Goal: Task Accomplishment & Management: Use online tool/utility

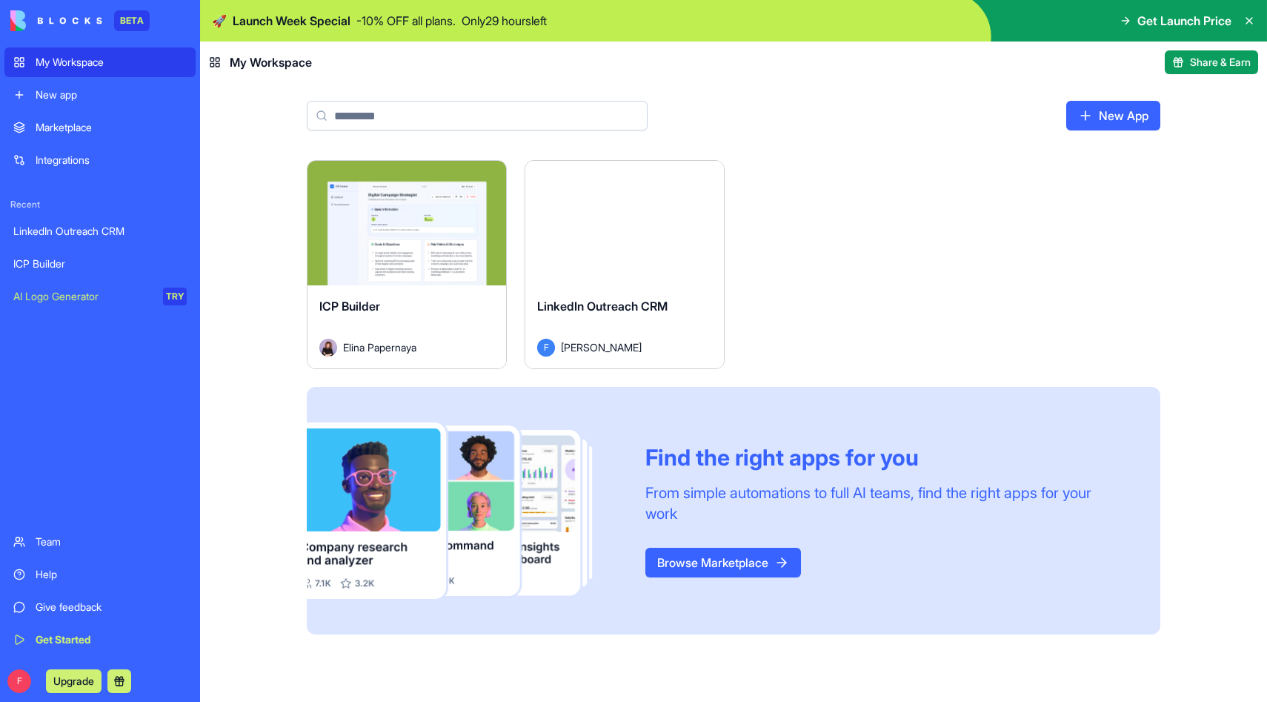
click at [72, 104] on link "New app" at bounding box center [99, 95] width 191 height 30
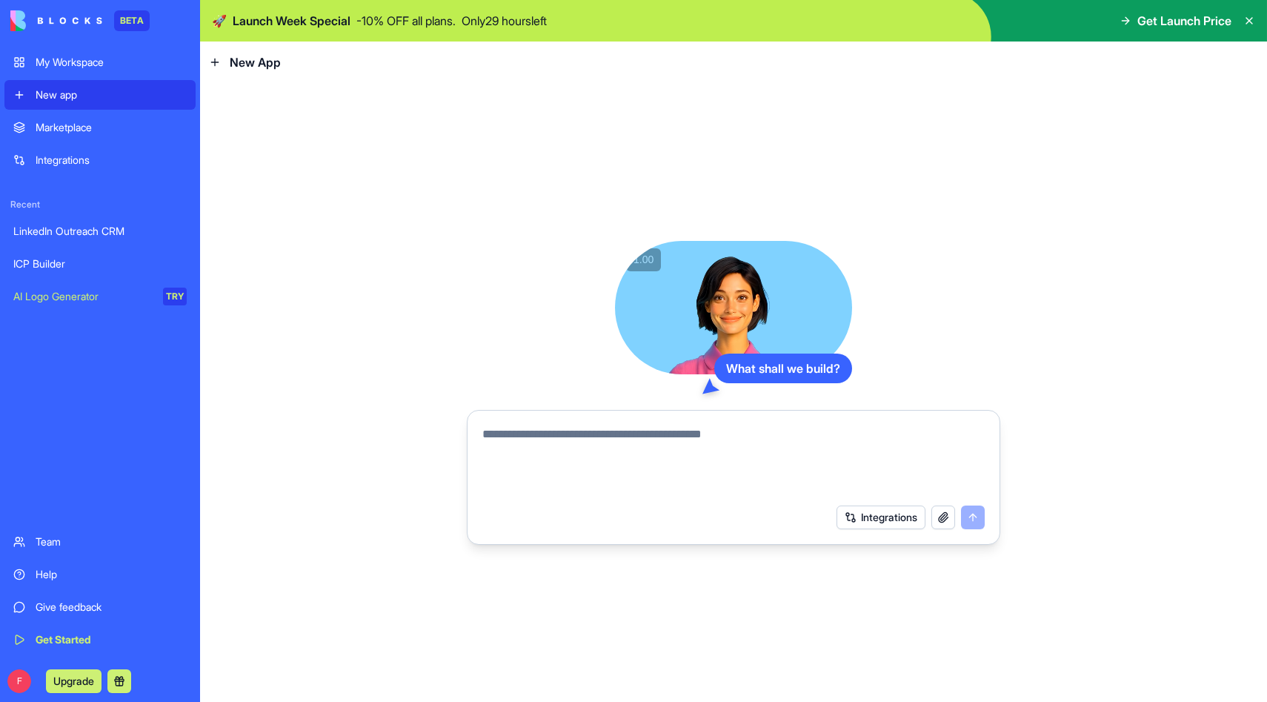
click at [585, 456] on textarea at bounding box center [733, 460] width 502 height 71
type textarea "*"
click at [67, 64] on div "My Workspace" at bounding box center [111, 62] width 151 height 15
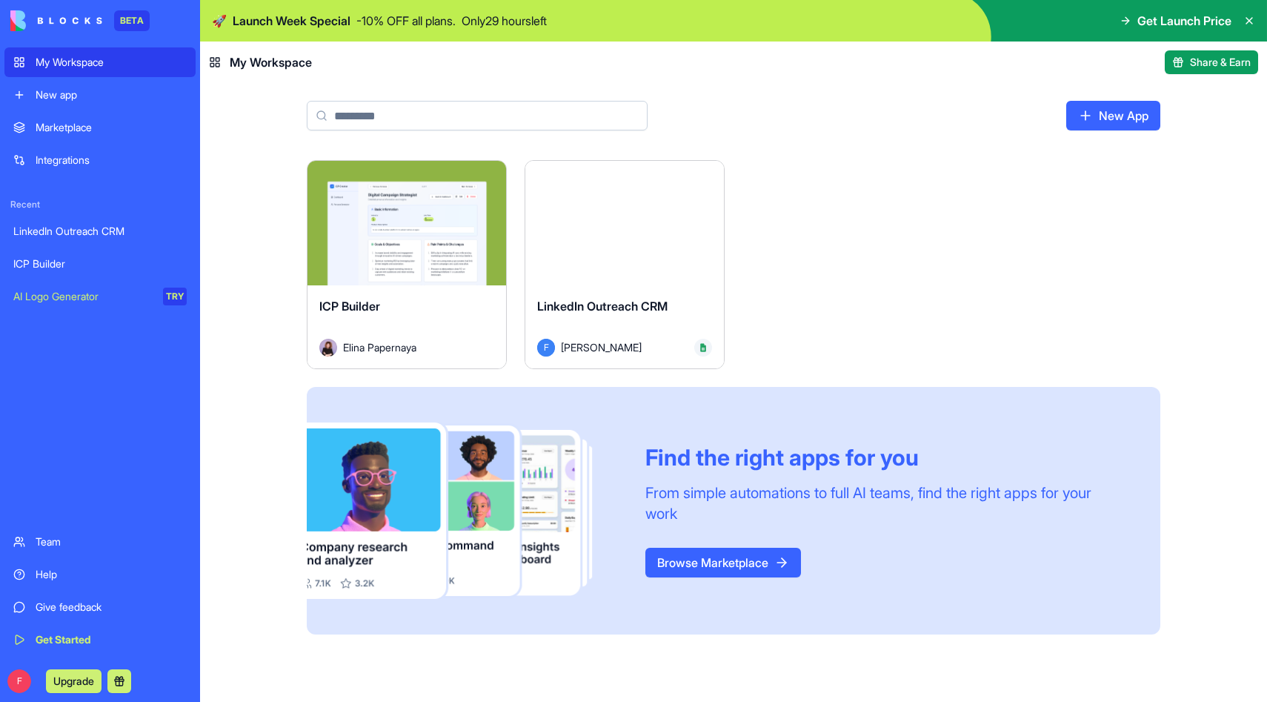
click at [649, 267] on div "Launch" at bounding box center [624, 223] width 199 height 125
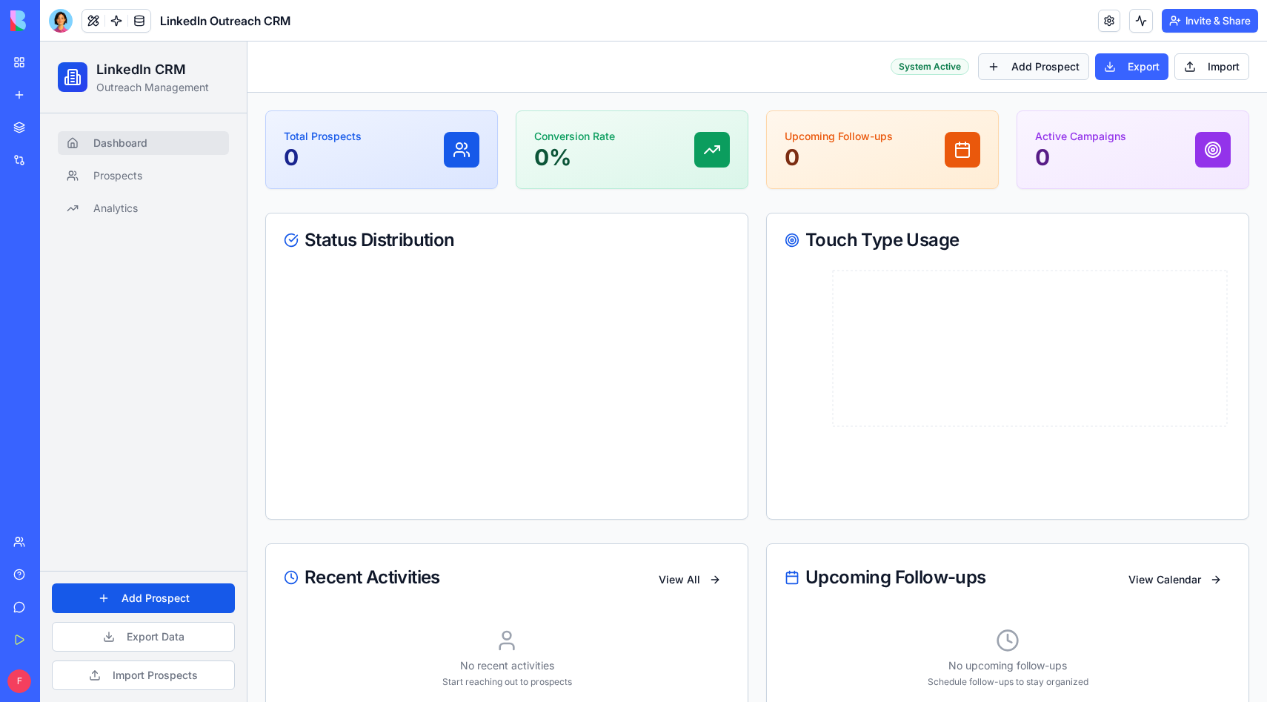
click at [1040, 73] on button "Add Prospect" at bounding box center [1033, 66] width 111 height 27
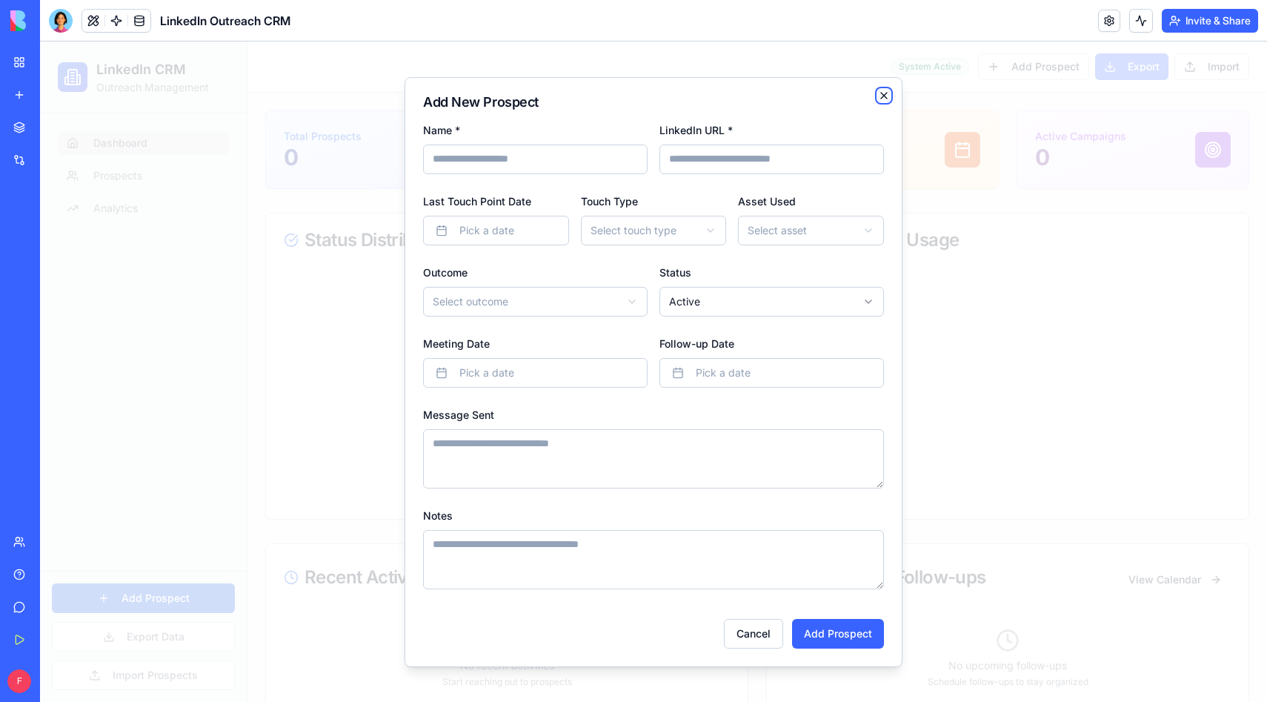
click at [883, 94] on icon "button" at bounding box center [884, 96] width 6 height 6
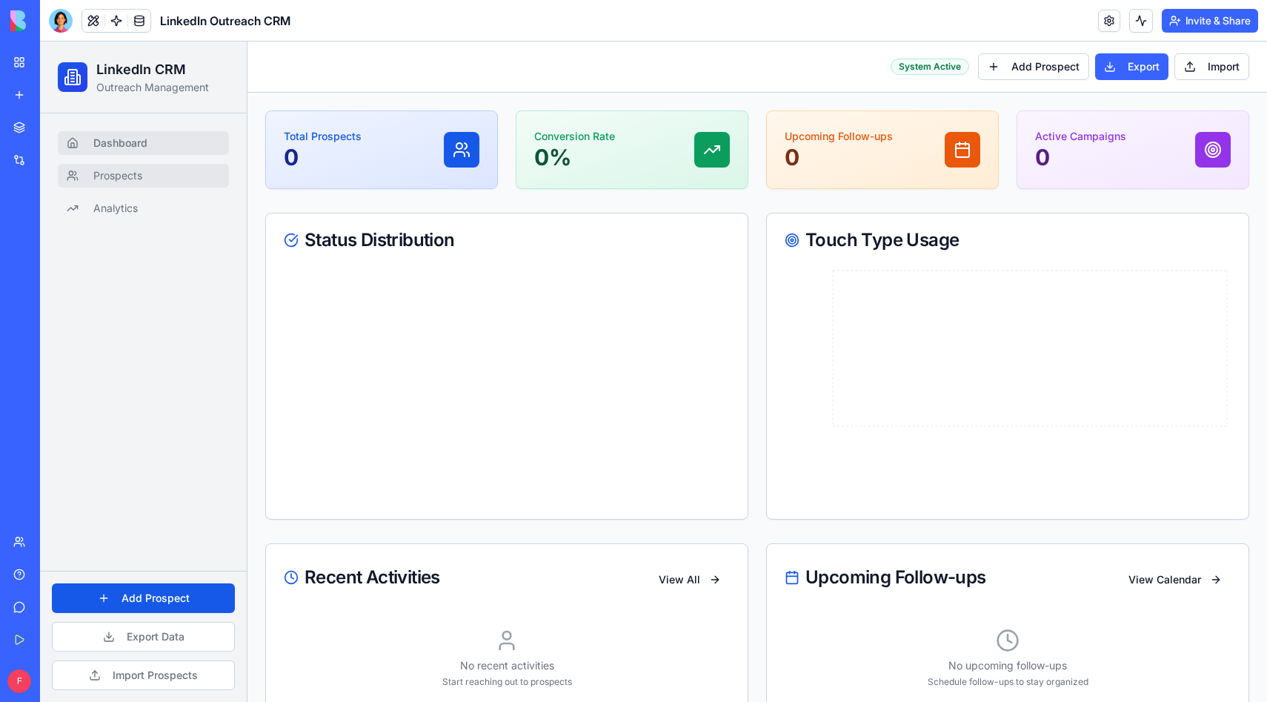
click at [158, 175] on link "Prospects" at bounding box center [143, 176] width 171 height 24
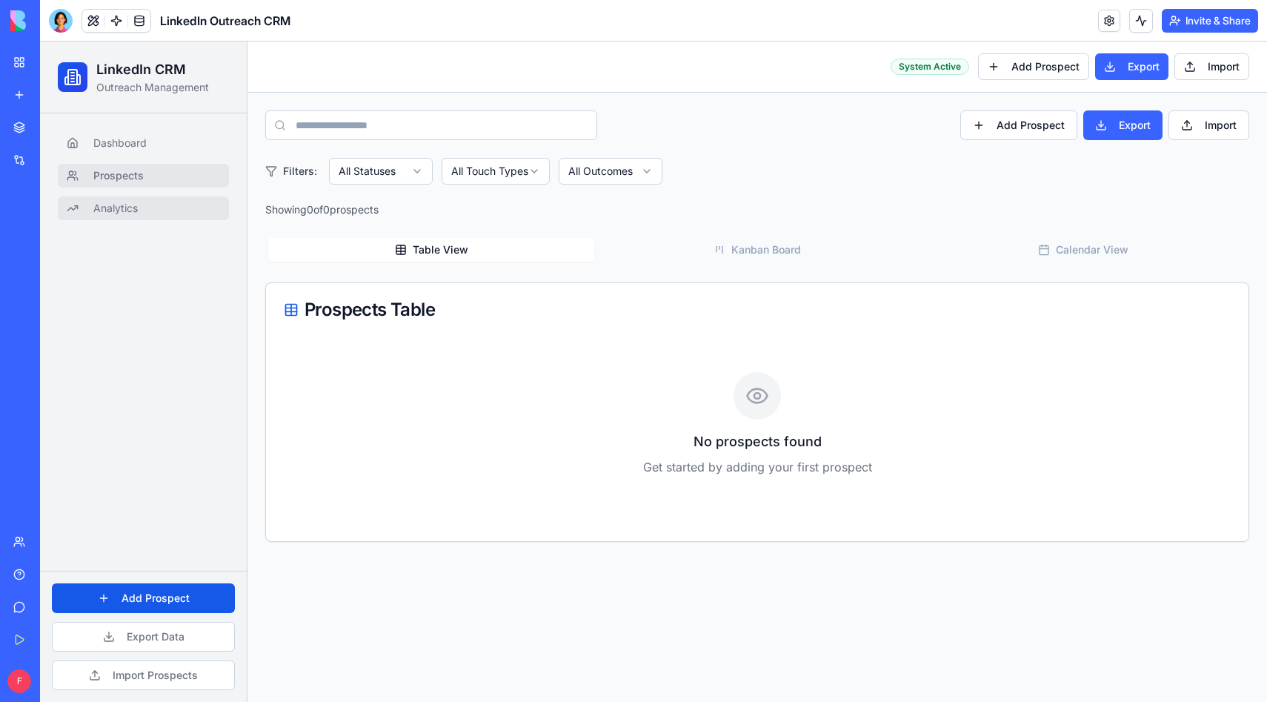
click at [172, 211] on link "Analytics" at bounding box center [143, 208] width 171 height 24
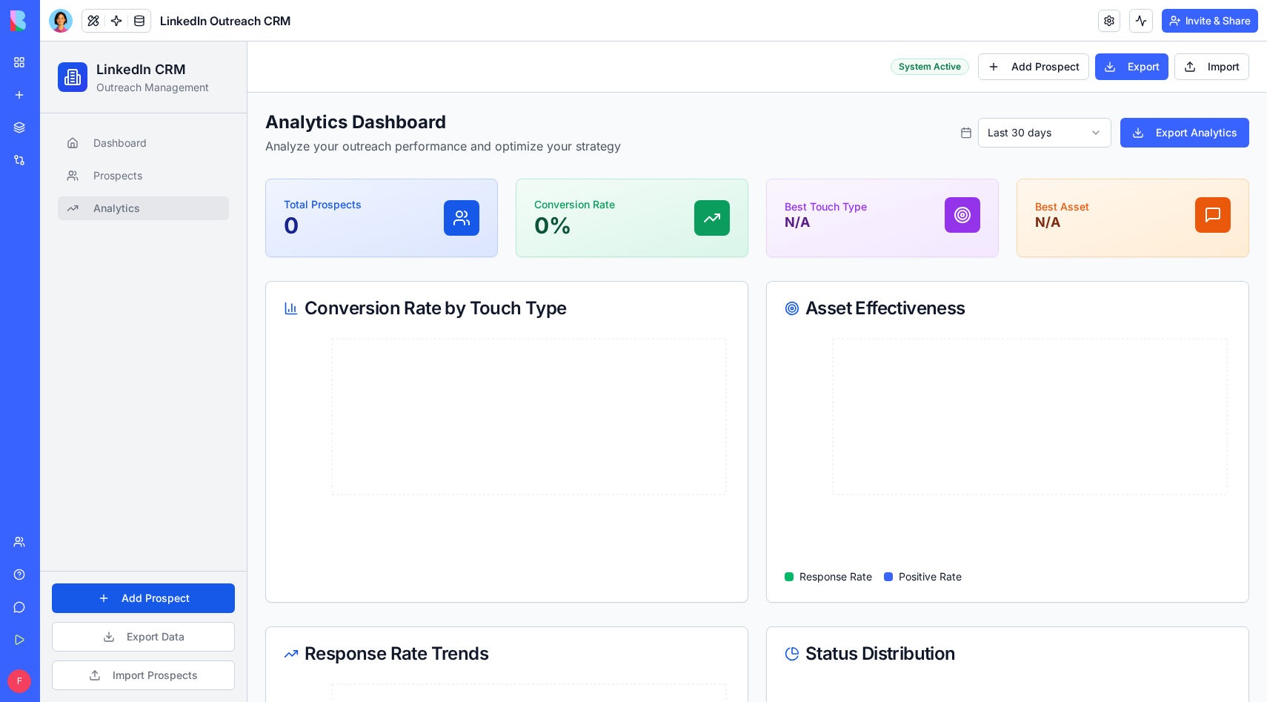
click at [42, 136] on link "Marketplace" at bounding box center [33, 128] width 59 height 30
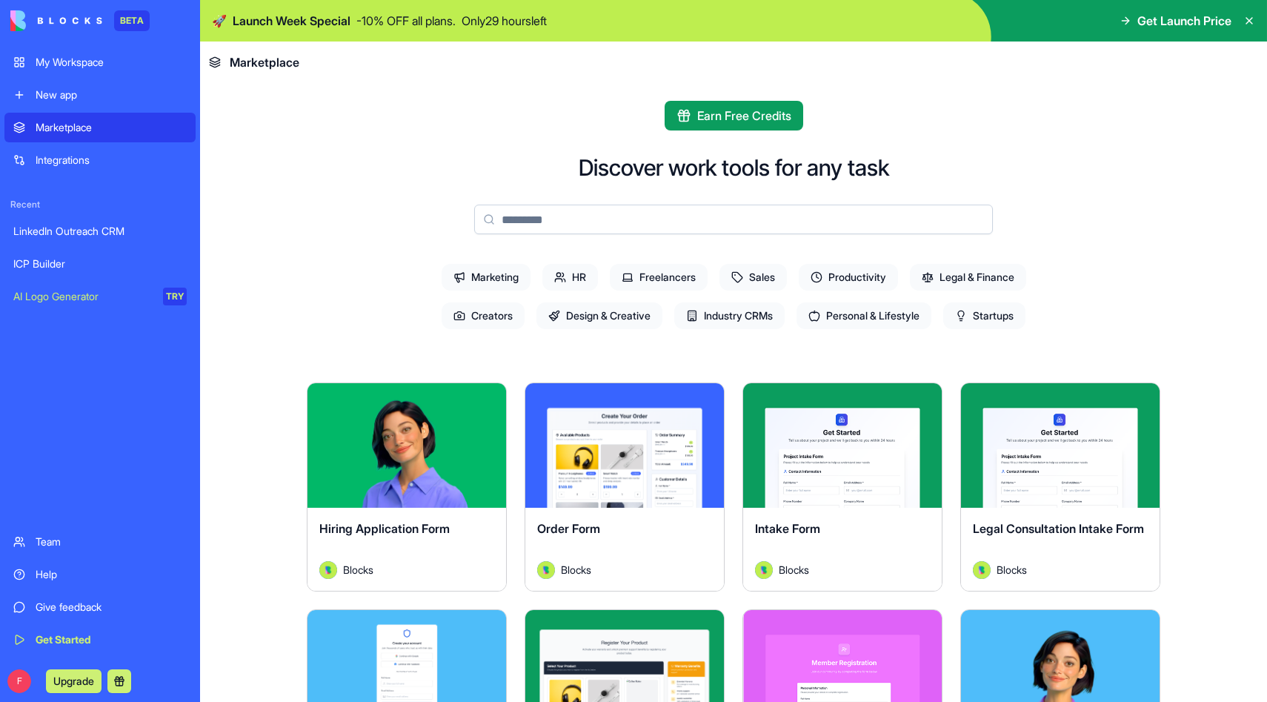
click at [93, 59] on div "My Workspace" at bounding box center [111, 62] width 151 height 15
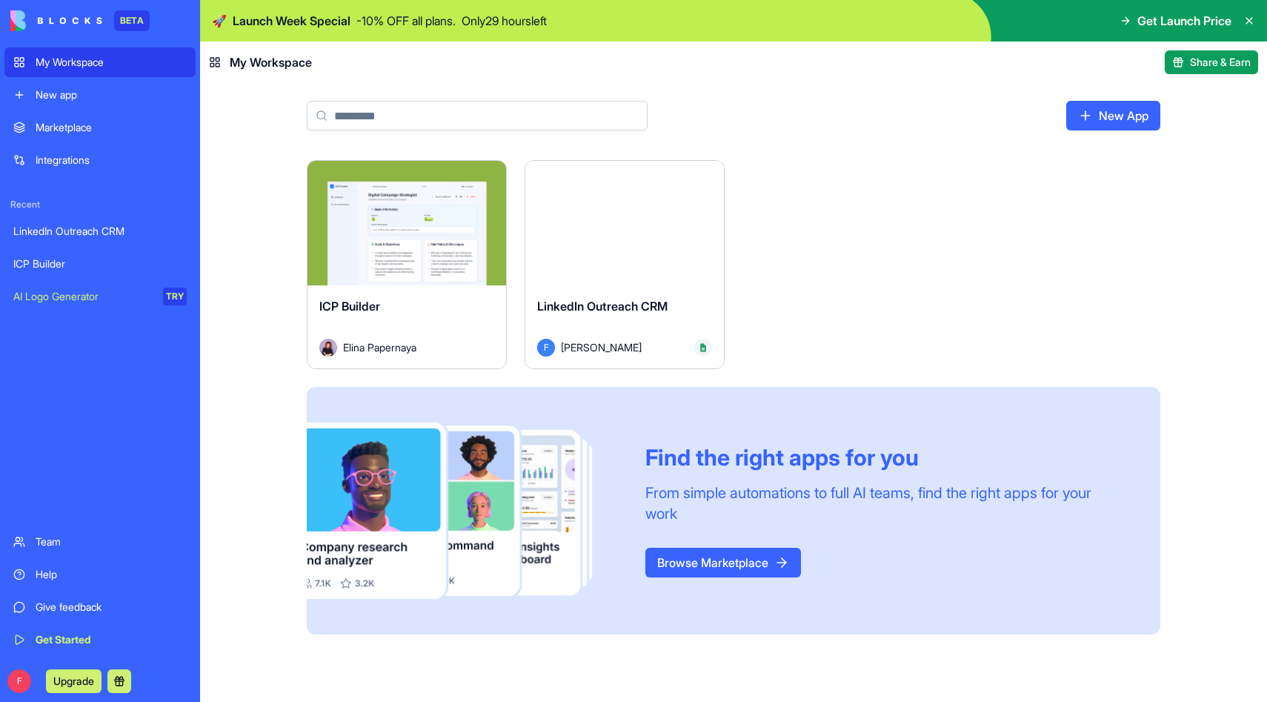
click at [639, 256] on div "Launch" at bounding box center [624, 223] width 199 height 125
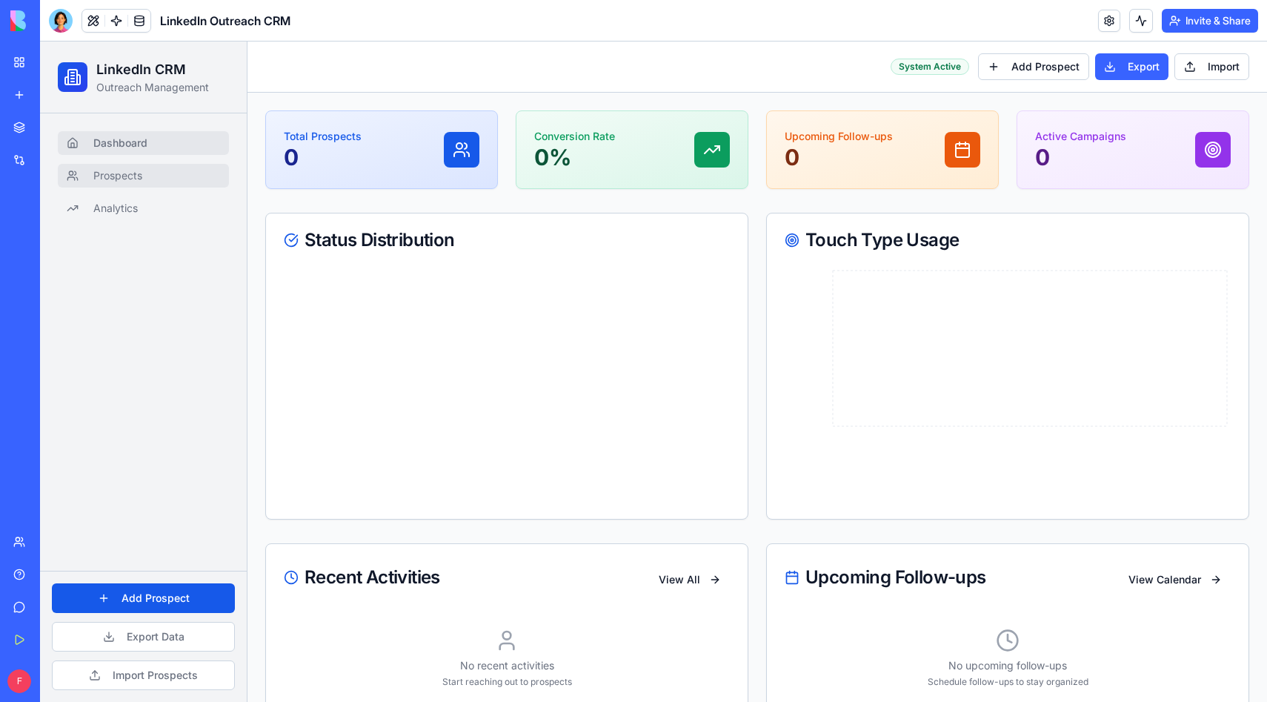
click at [104, 176] on span "Prospects" at bounding box center [117, 175] width 49 height 15
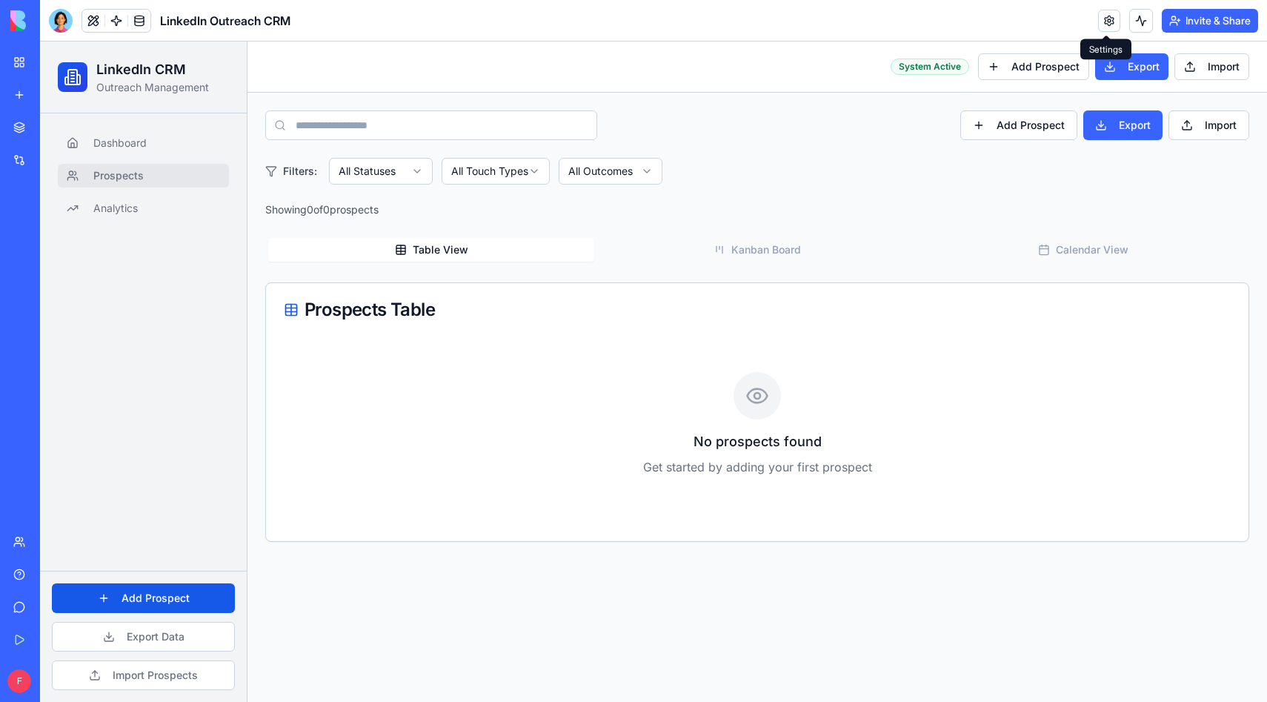
click at [1114, 24] on link at bounding box center [1109, 21] width 22 height 22
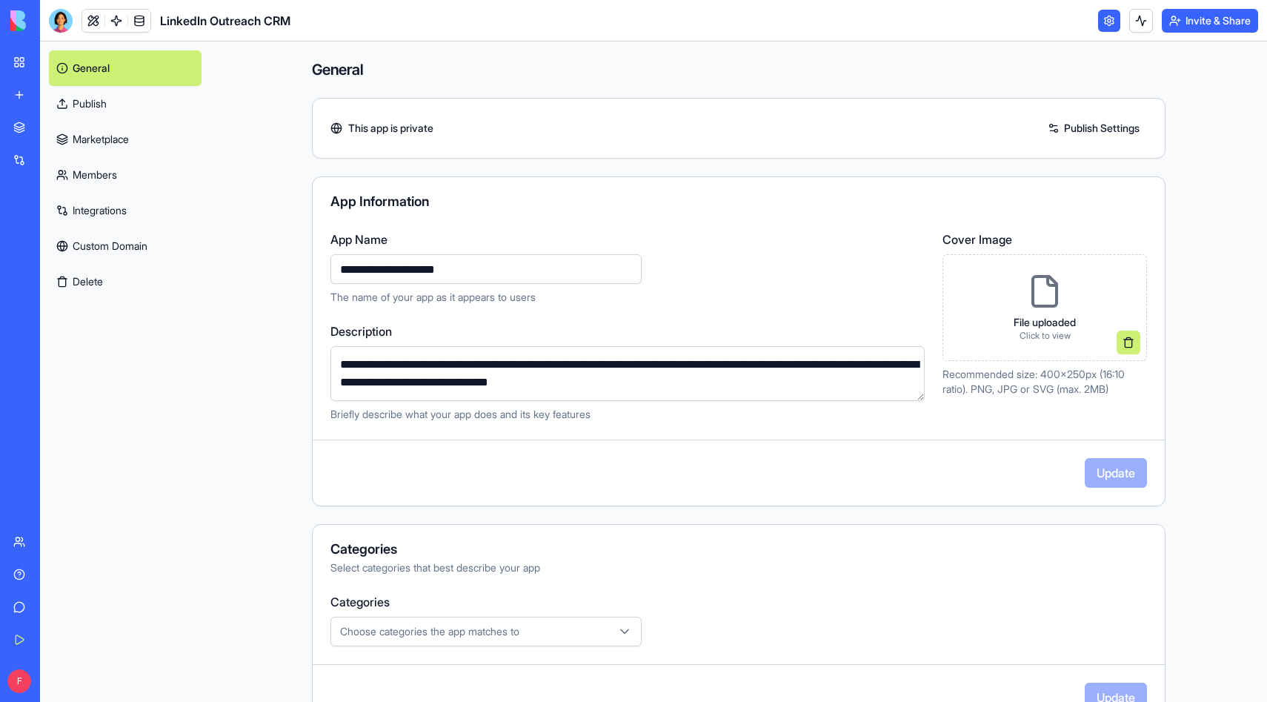
click at [1114, 24] on link at bounding box center [1109, 21] width 22 height 22
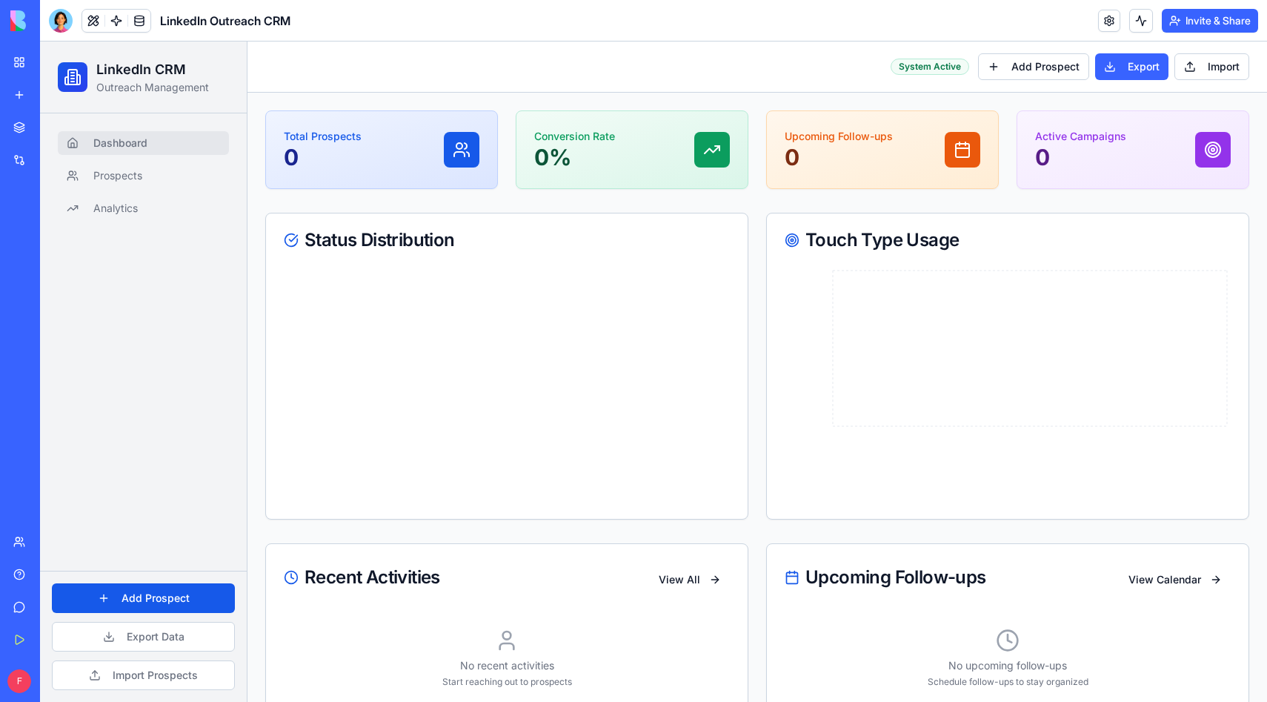
click at [405, 327] on icon at bounding box center [507, 378] width 446 height 222
click at [64, 104] on link "New app" at bounding box center [33, 95] width 59 height 30
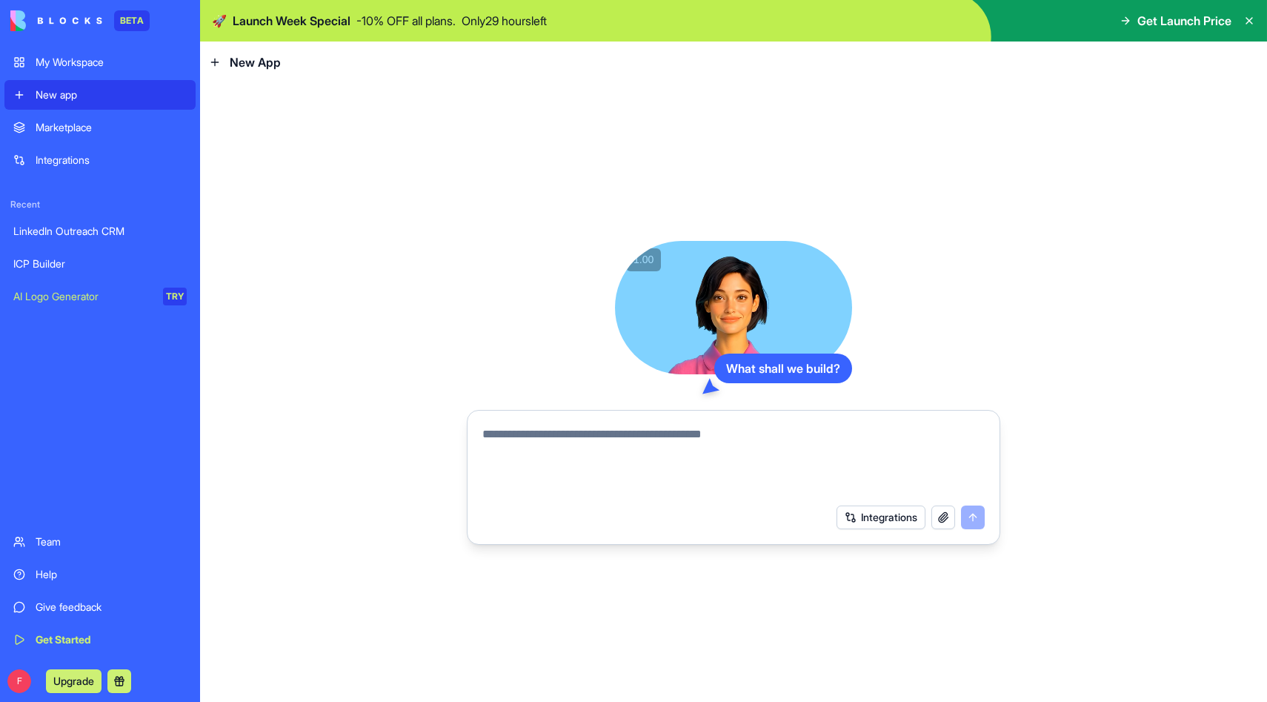
click at [855, 519] on button "Integrations" at bounding box center [881, 517] width 89 height 24
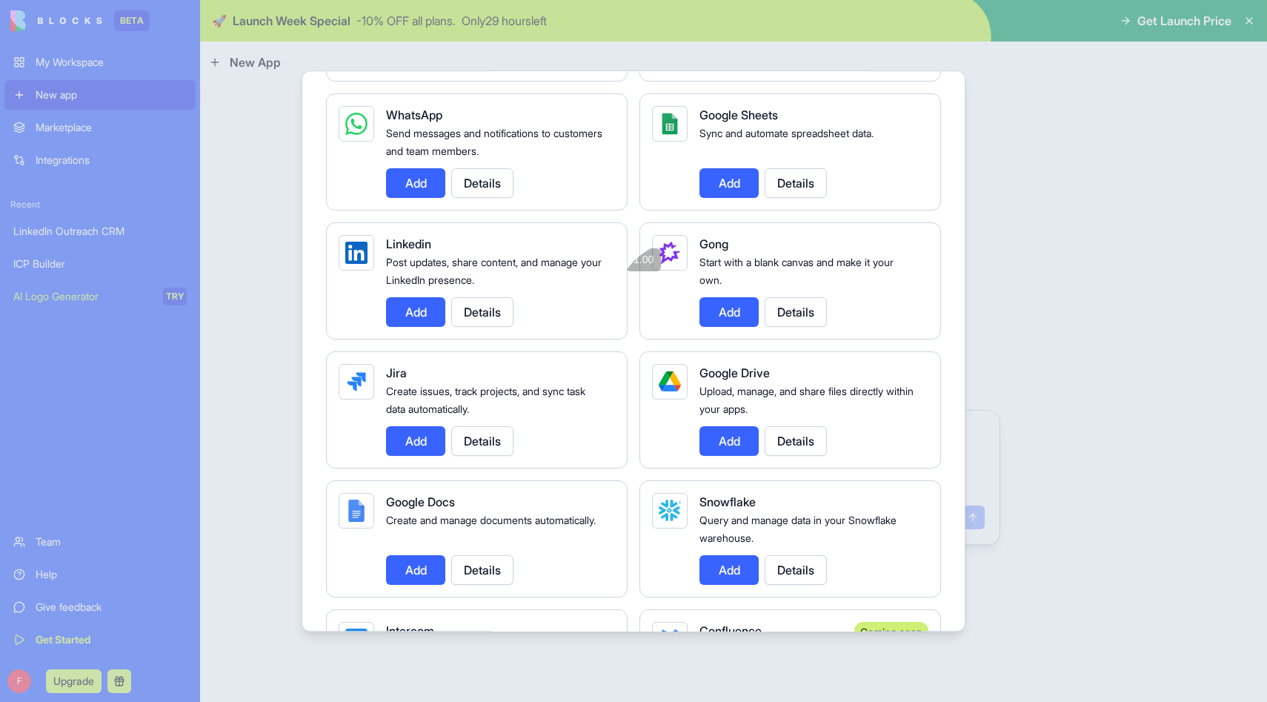
scroll to position [461, 0]
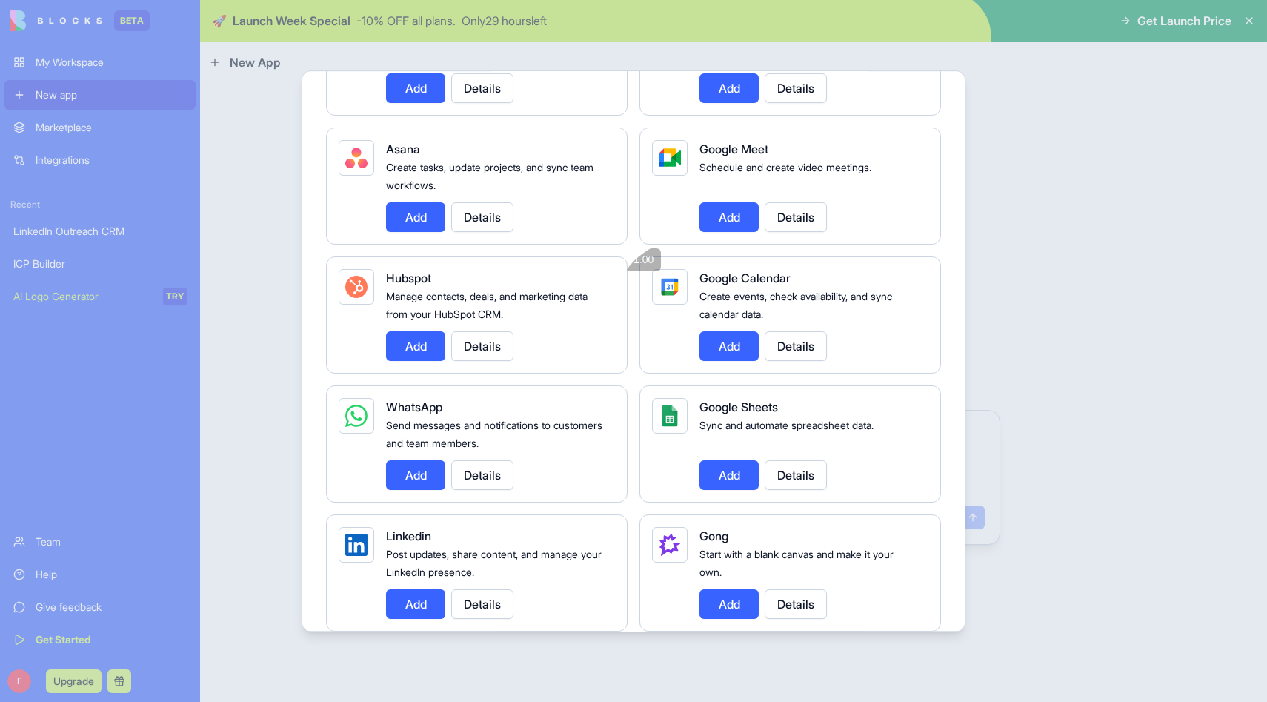
click at [1074, 279] on div at bounding box center [633, 351] width 1267 height 702
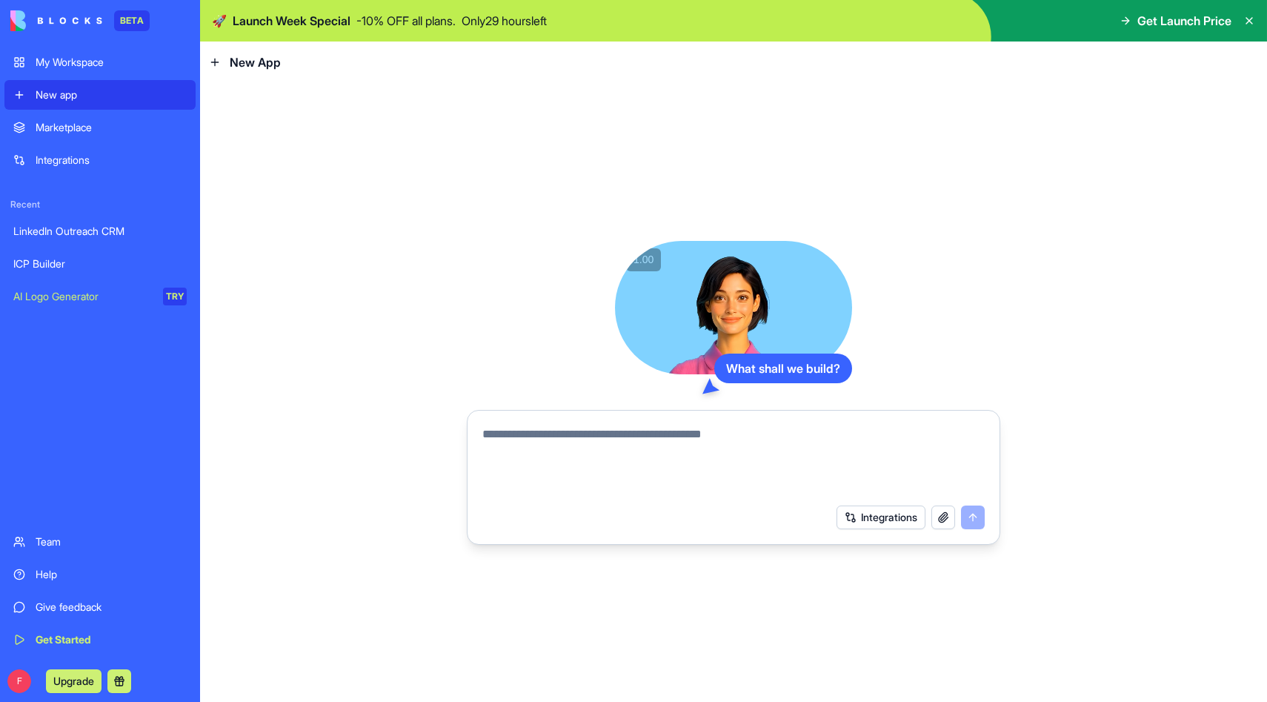
click at [99, 135] on link "Marketplace" at bounding box center [99, 128] width 191 height 30
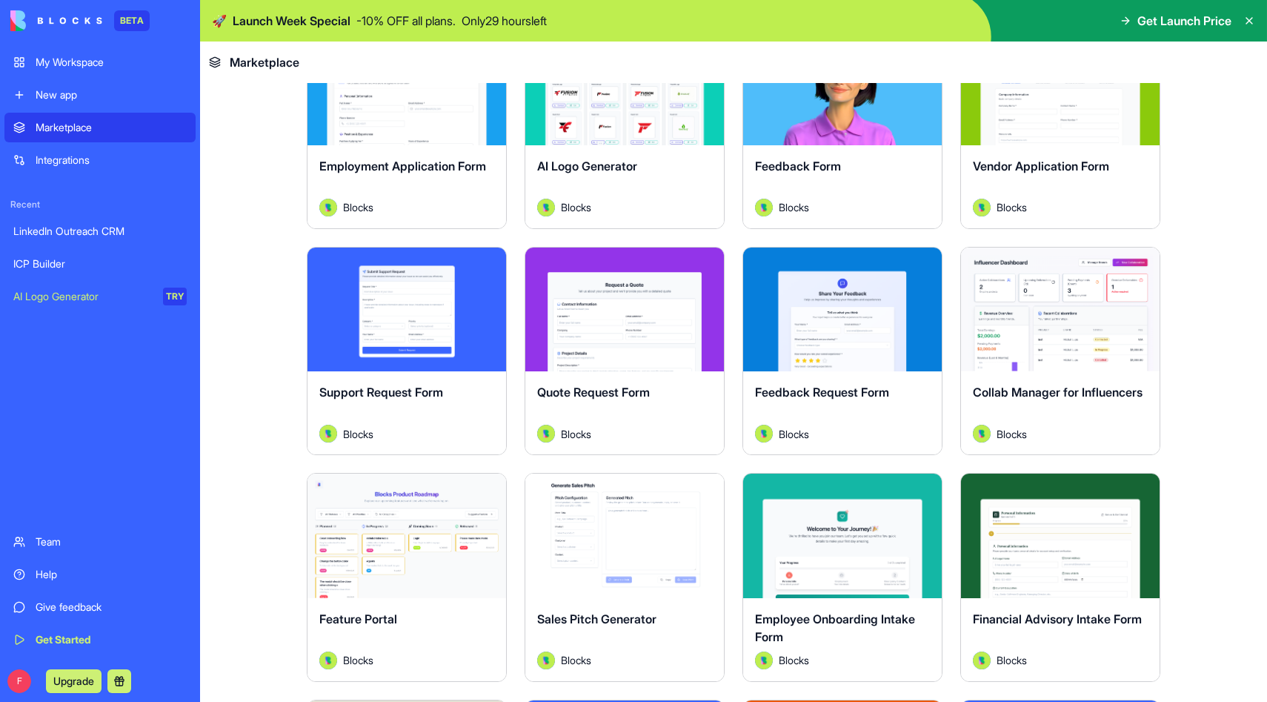
scroll to position [817, 0]
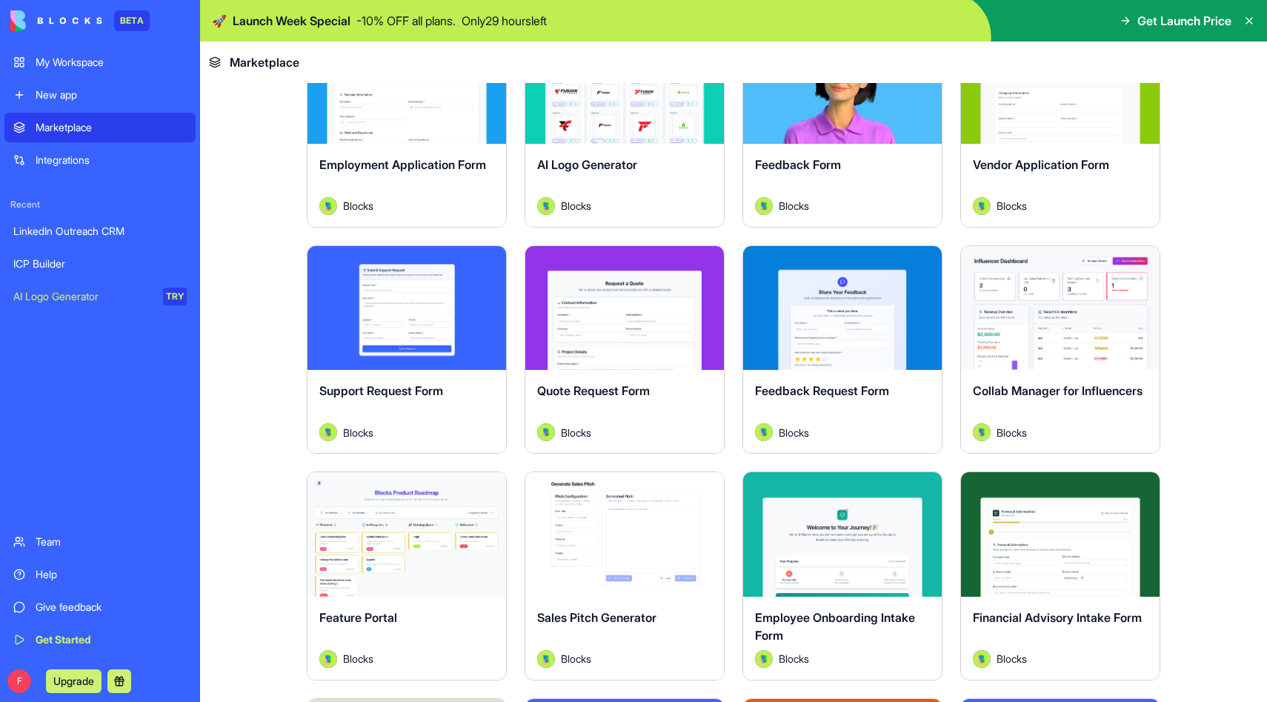
click at [1250, 19] on icon at bounding box center [1250, 21] width 12 height 12
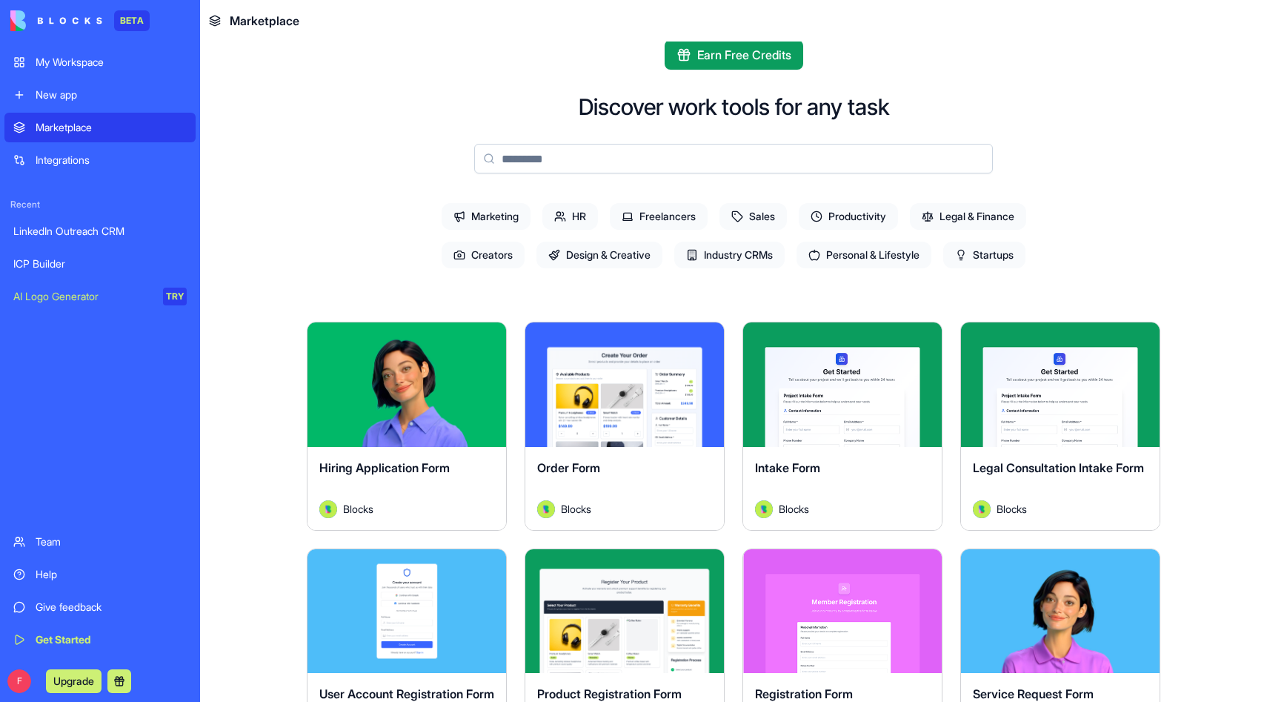
scroll to position [0, 0]
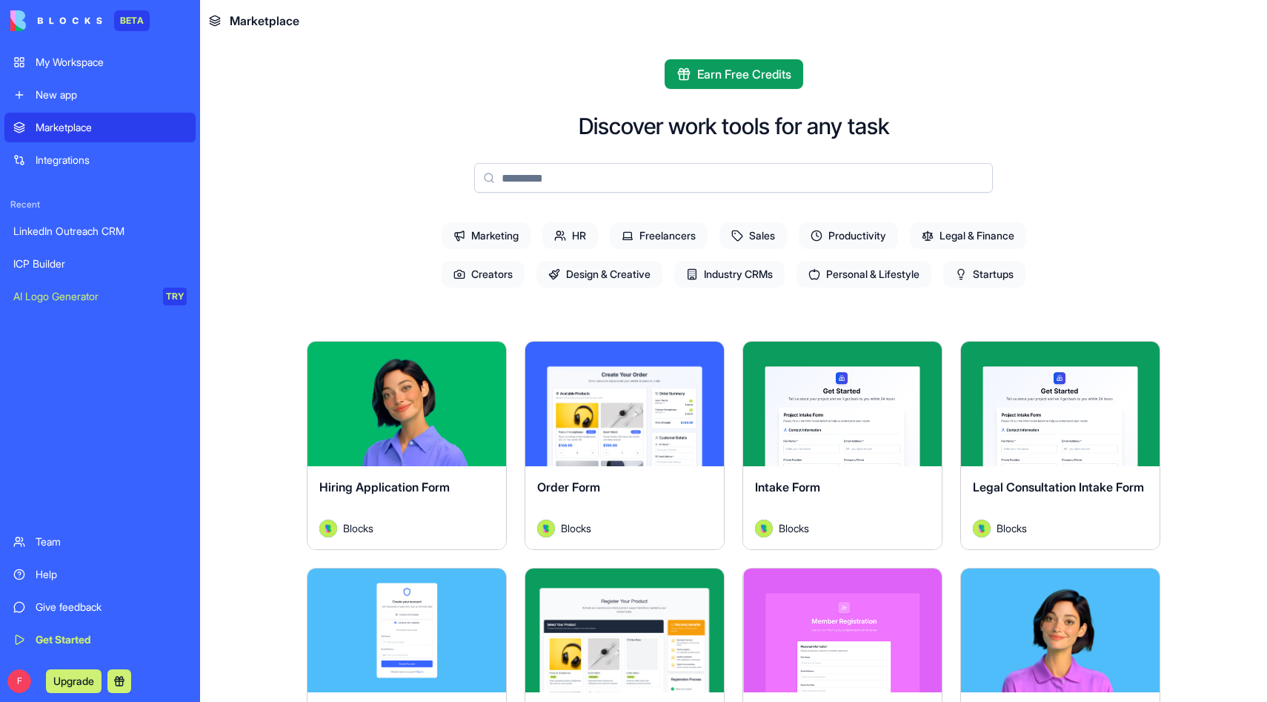
click at [78, 165] on div "Integrations" at bounding box center [111, 160] width 151 height 15
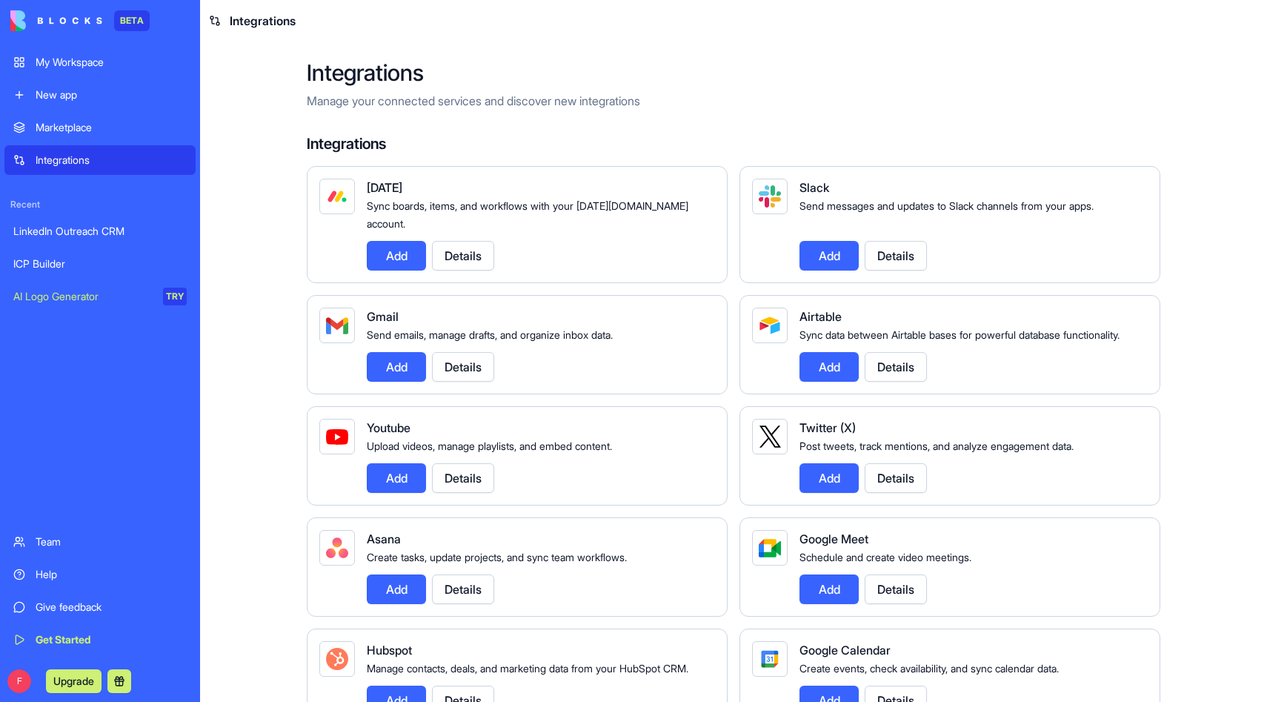
click at [79, 63] on div "My Workspace" at bounding box center [111, 62] width 151 height 15
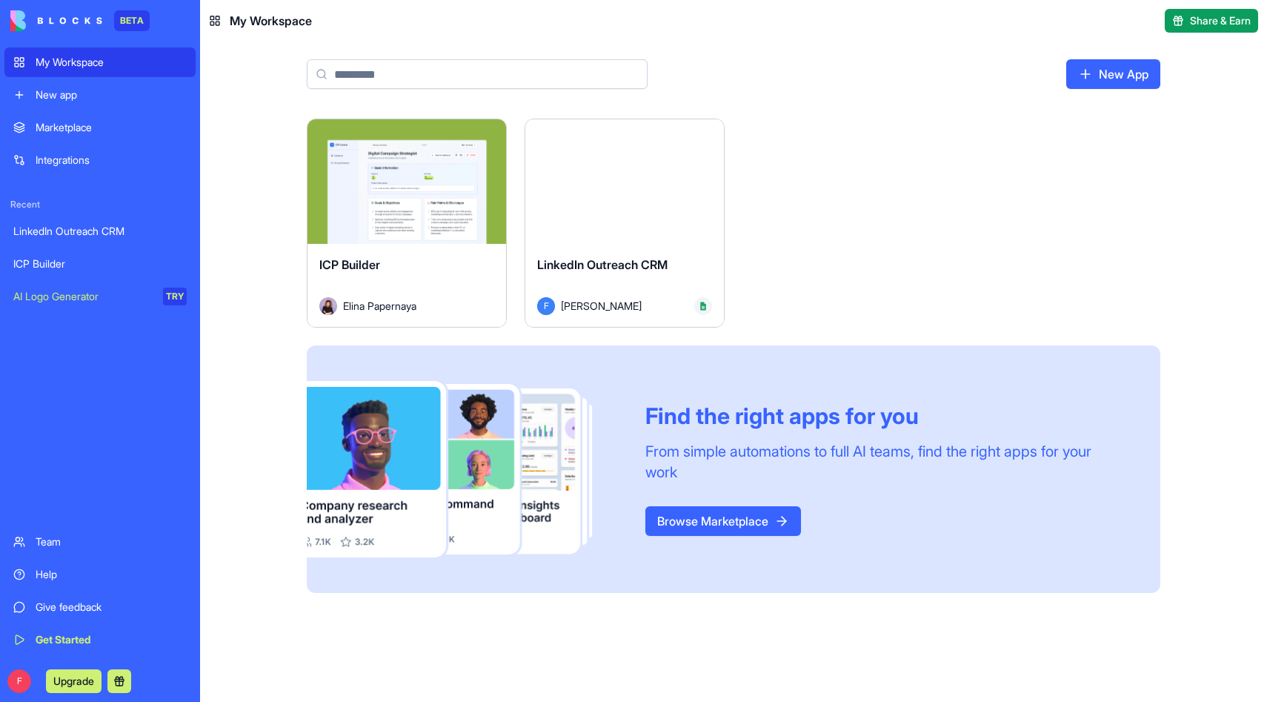
click at [632, 230] on div "Launch" at bounding box center [624, 181] width 199 height 125
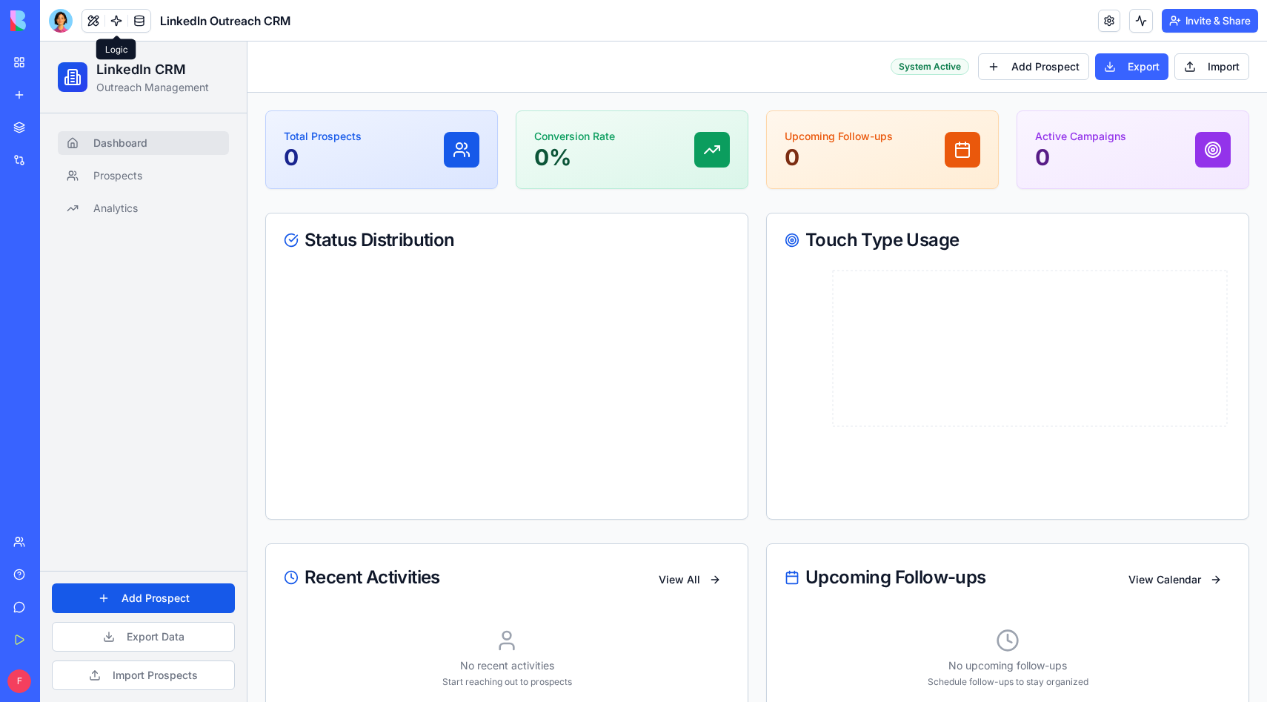
click at [114, 20] on link at bounding box center [116, 21] width 22 height 22
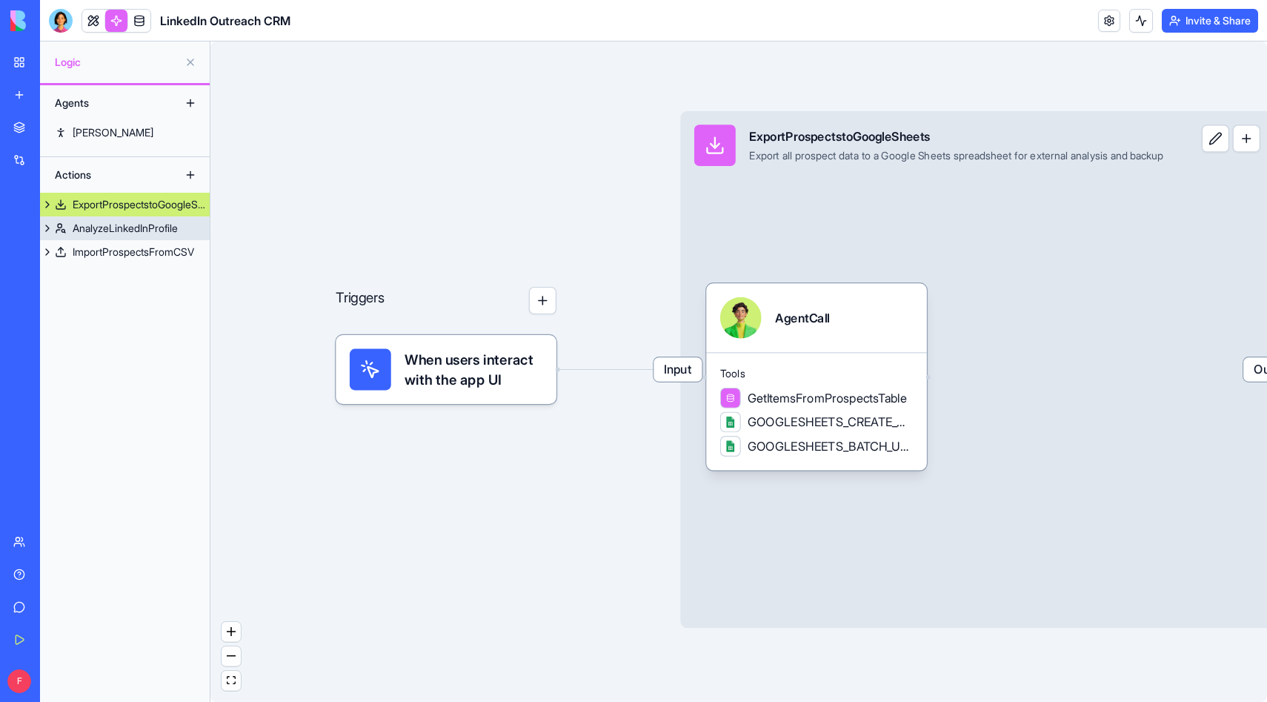
click at [126, 233] on div "AnalyzeLinkedInProfile" at bounding box center [125, 228] width 105 height 15
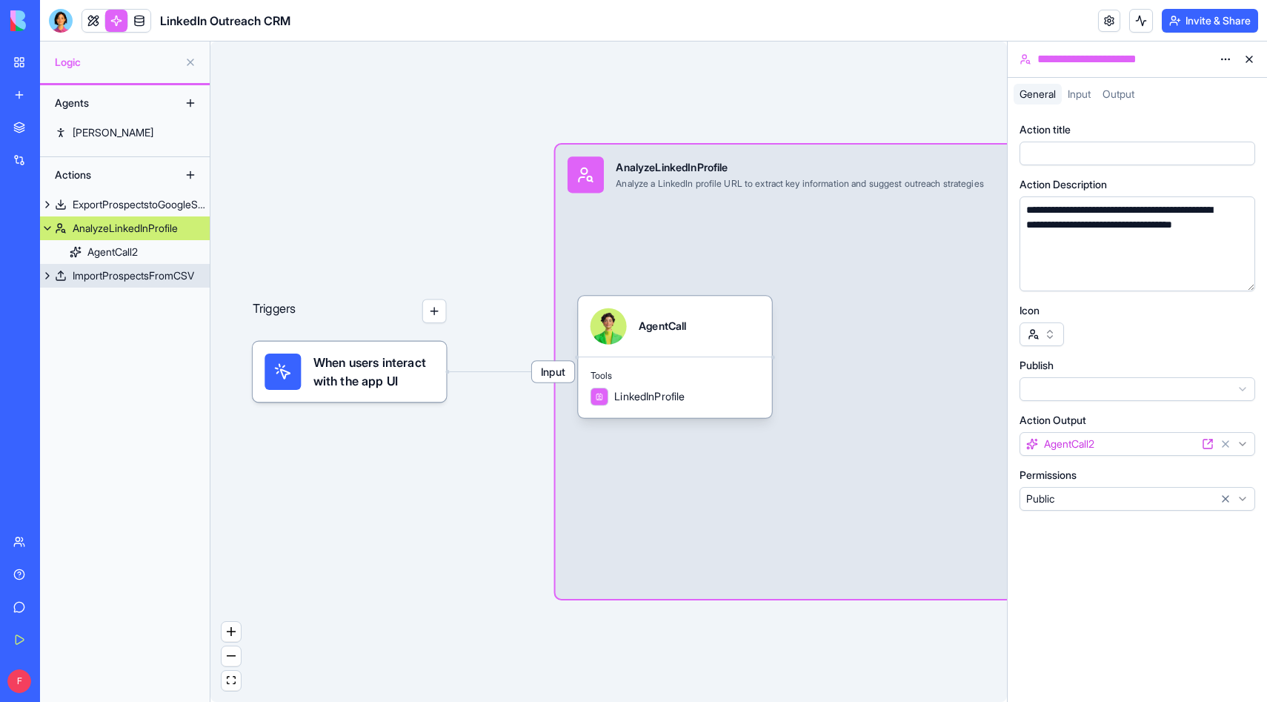
click at [121, 273] on div "ImportProspectsFromCSV" at bounding box center [134, 275] width 122 height 15
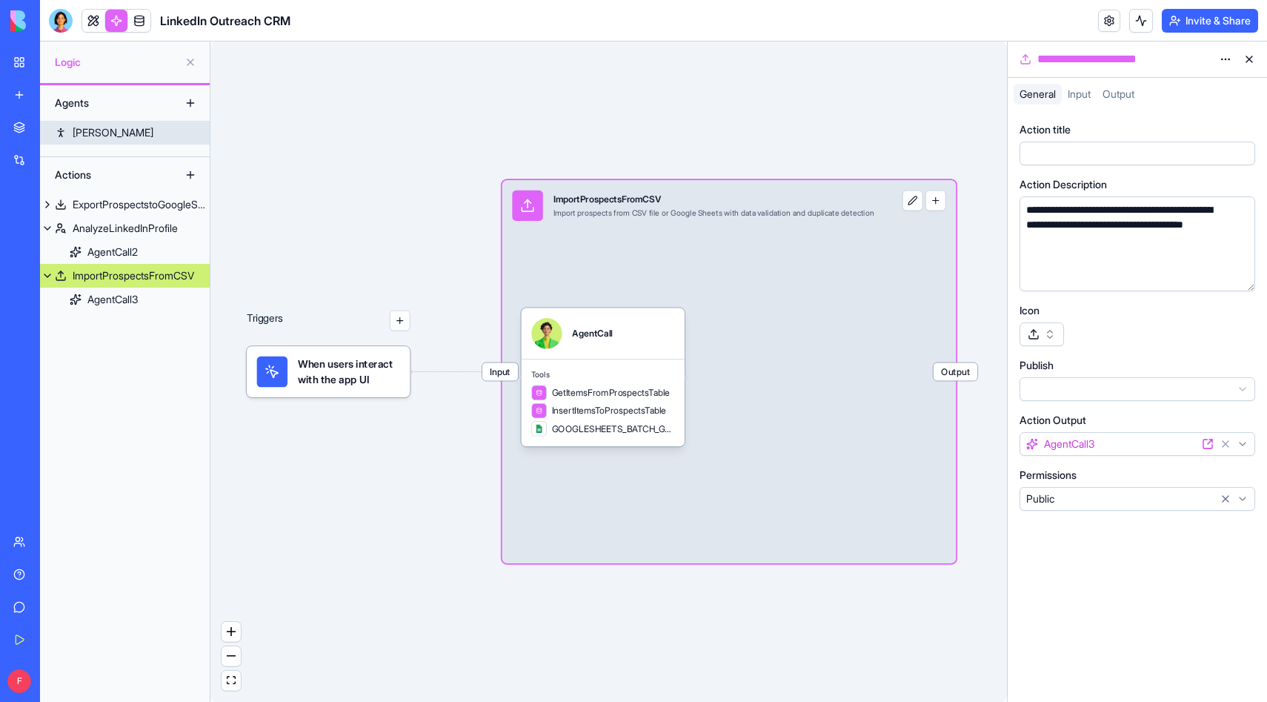
click at [118, 131] on link "[PERSON_NAME]" at bounding box center [125, 133] width 170 height 24
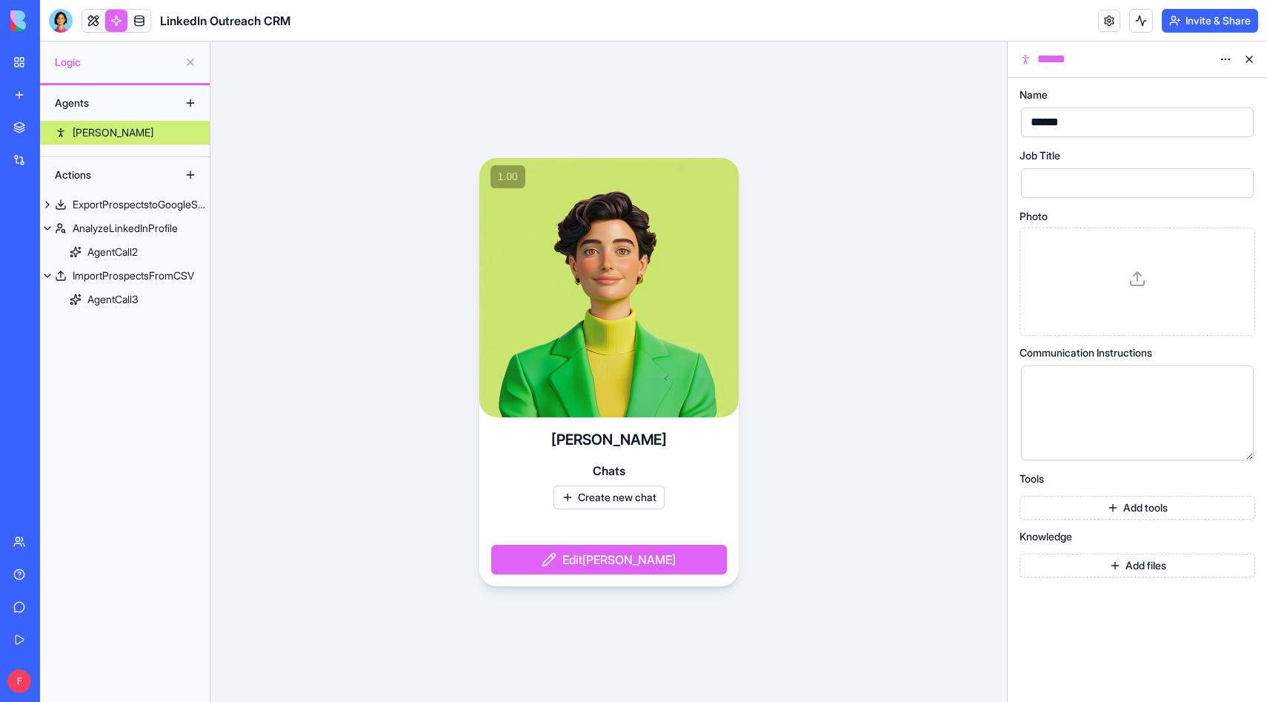
click at [119, 24] on link at bounding box center [116, 21] width 22 height 22
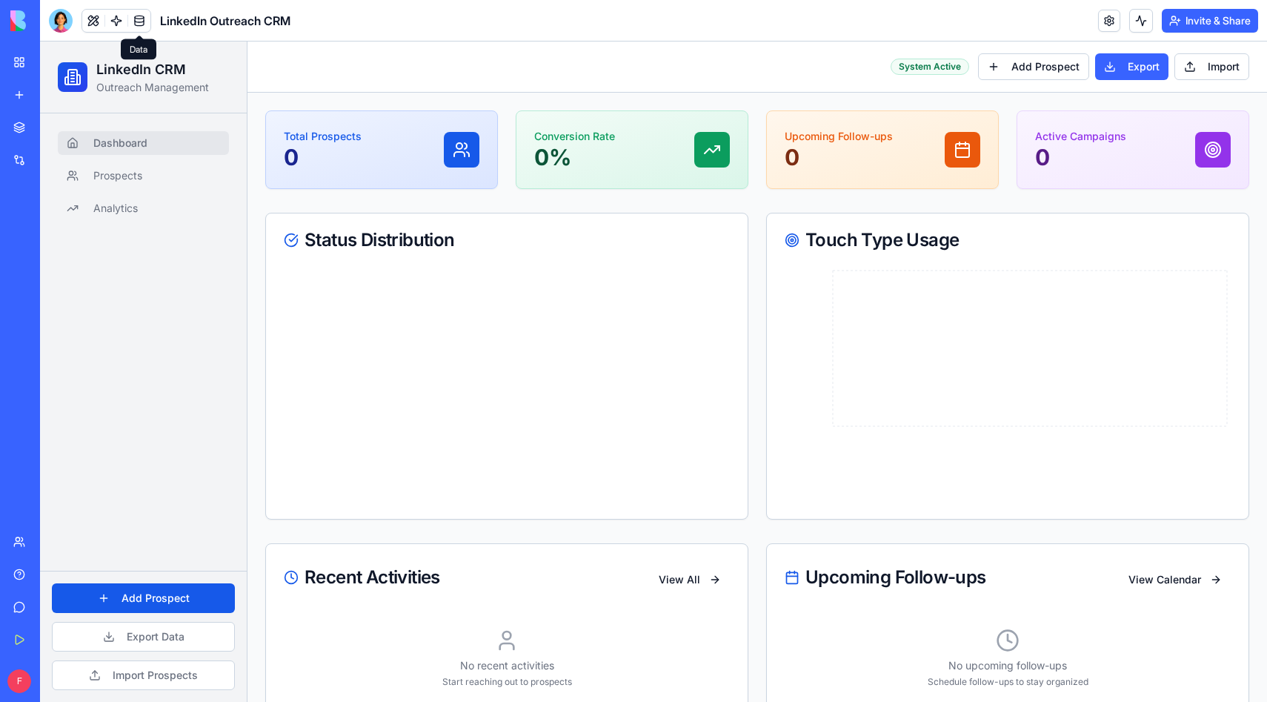
click at [137, 23] on link at bounding box center [139, 21] width 22 height 22
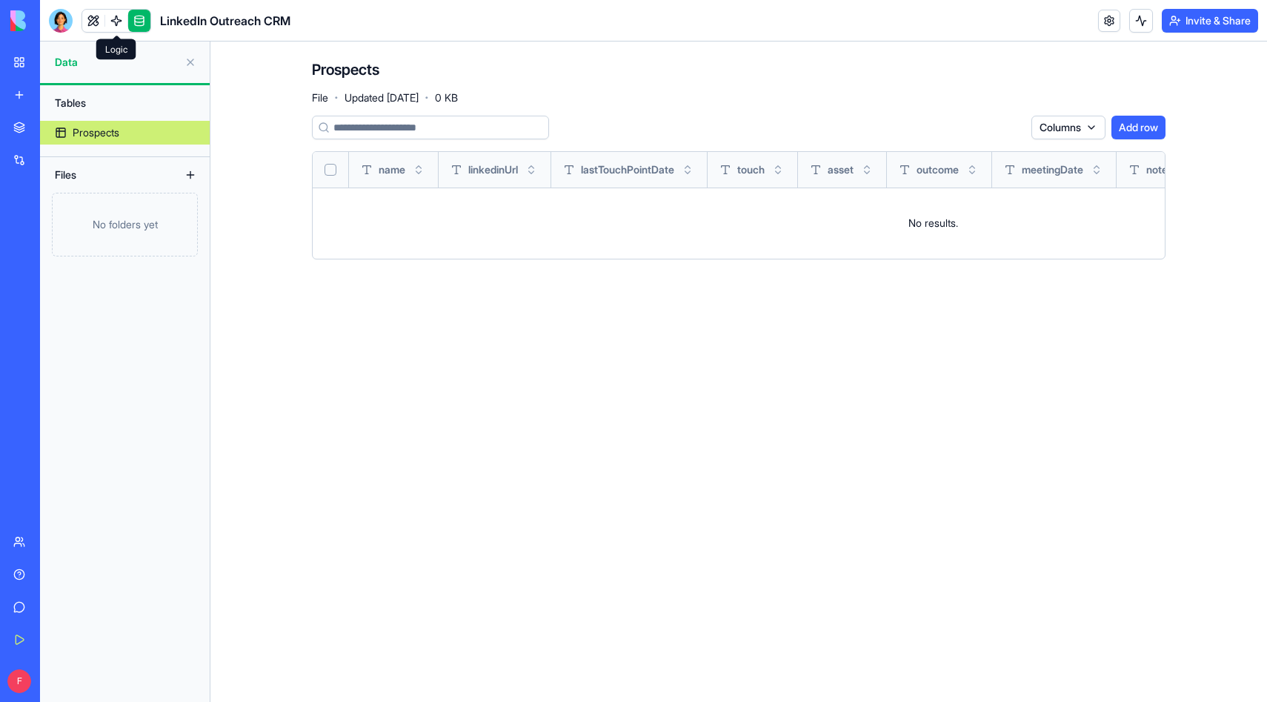
click at [114, 21] on link at bounding box center [116, 21] width 22 height 22
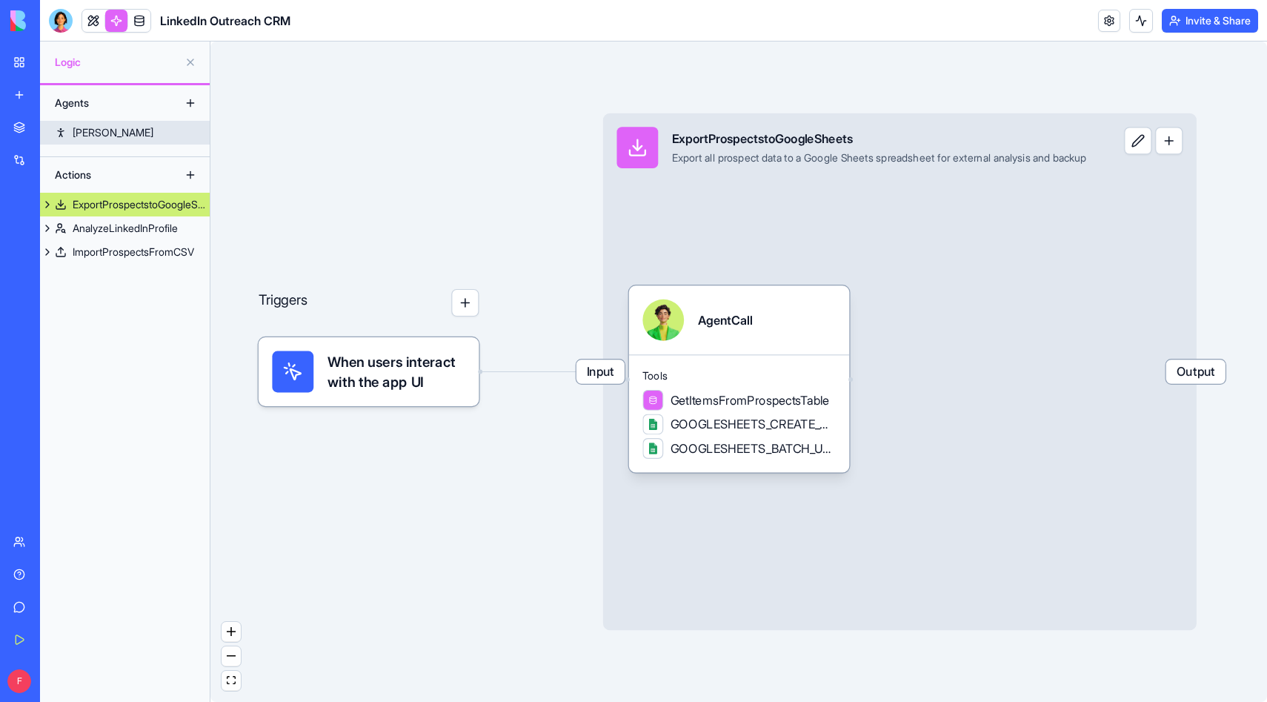
click at [114, 133] on link "[PERSON_NAME]" at bounding box center [125, 133] width 170 height 24
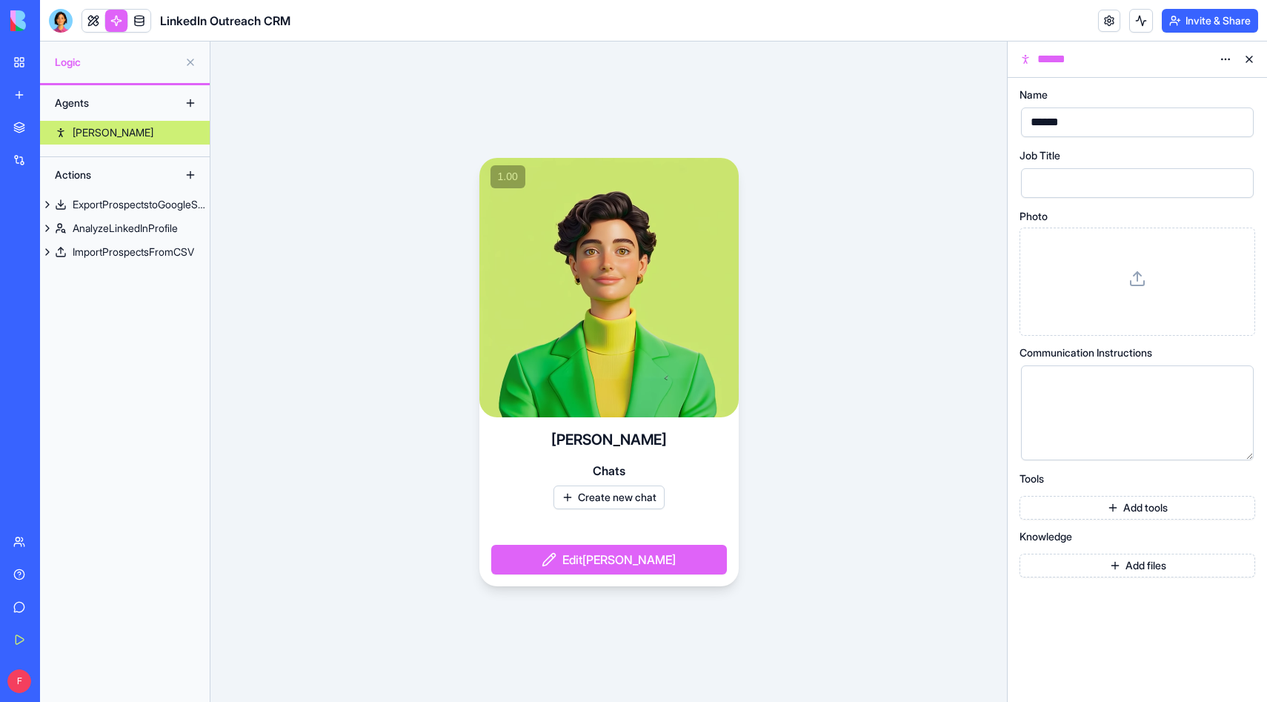
click at [1121, 182] on div at bounding box center [1124, 183] width 197 height 22
click at [122, 207] on div "ExportProspectstoGoogleSheets" at bounding box center [141, 204] width 137 height 15
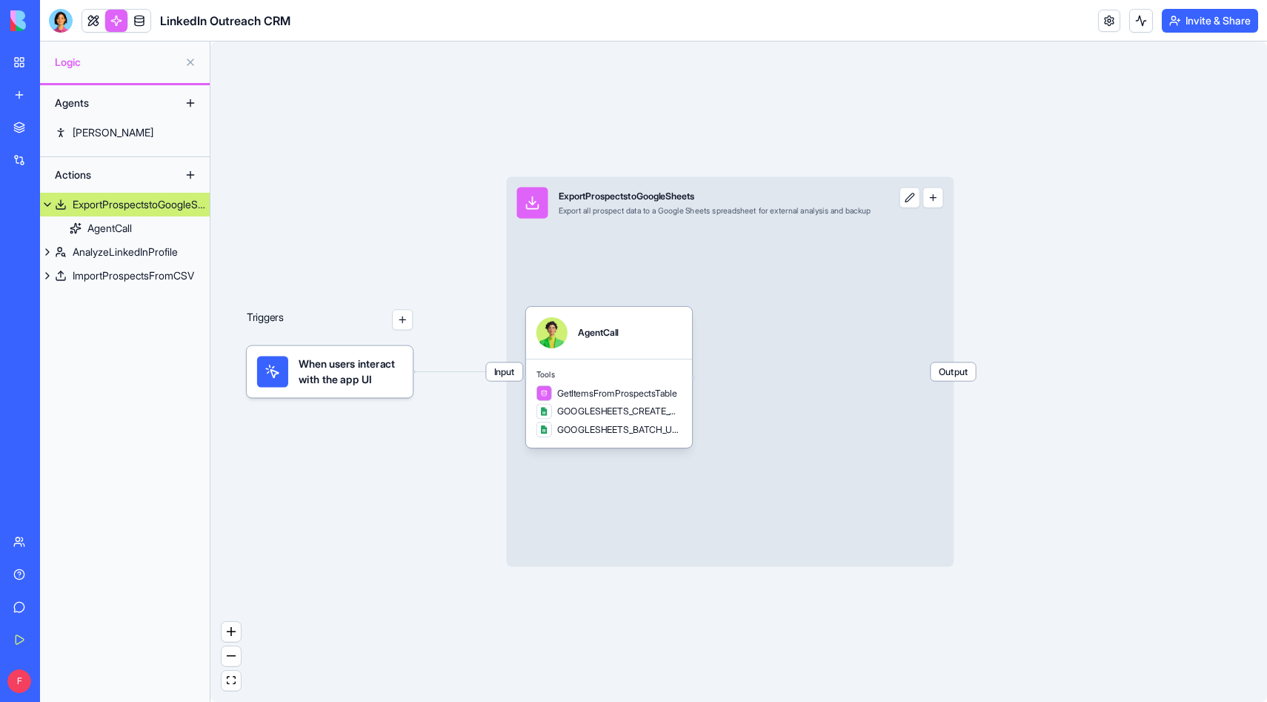
drag, startPoint x: 929, startPoint y: 205, endPoint x: 910, endPoint y: 255, distance: 53.0
click at [910, 255] on div "Input ExportProspectstoGoogleSheets Export all prospect data to a Google Sheets…" at bounding box center [730, 372] width 448 height 390
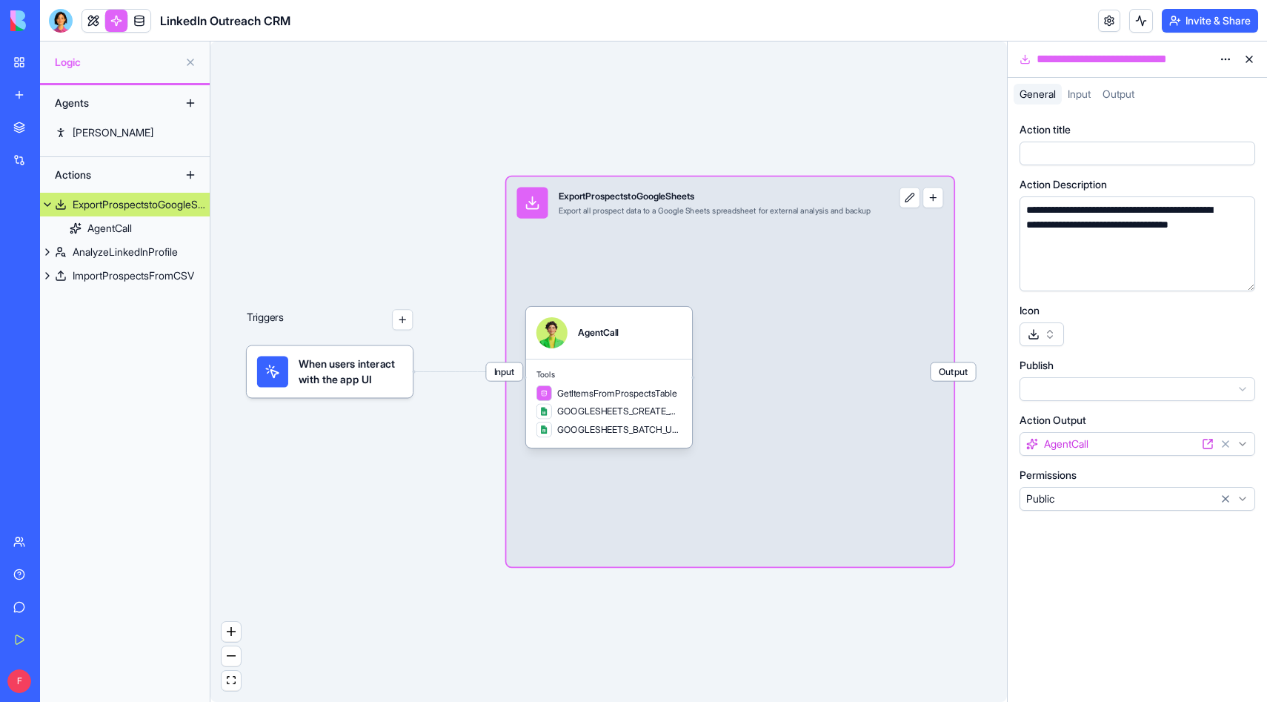
click at [920, 201] on button at bounding box center [910, 197] width 21 height 21
click at [405, 323] on button "button" at bounding box center [402, 319] width 21 height 21
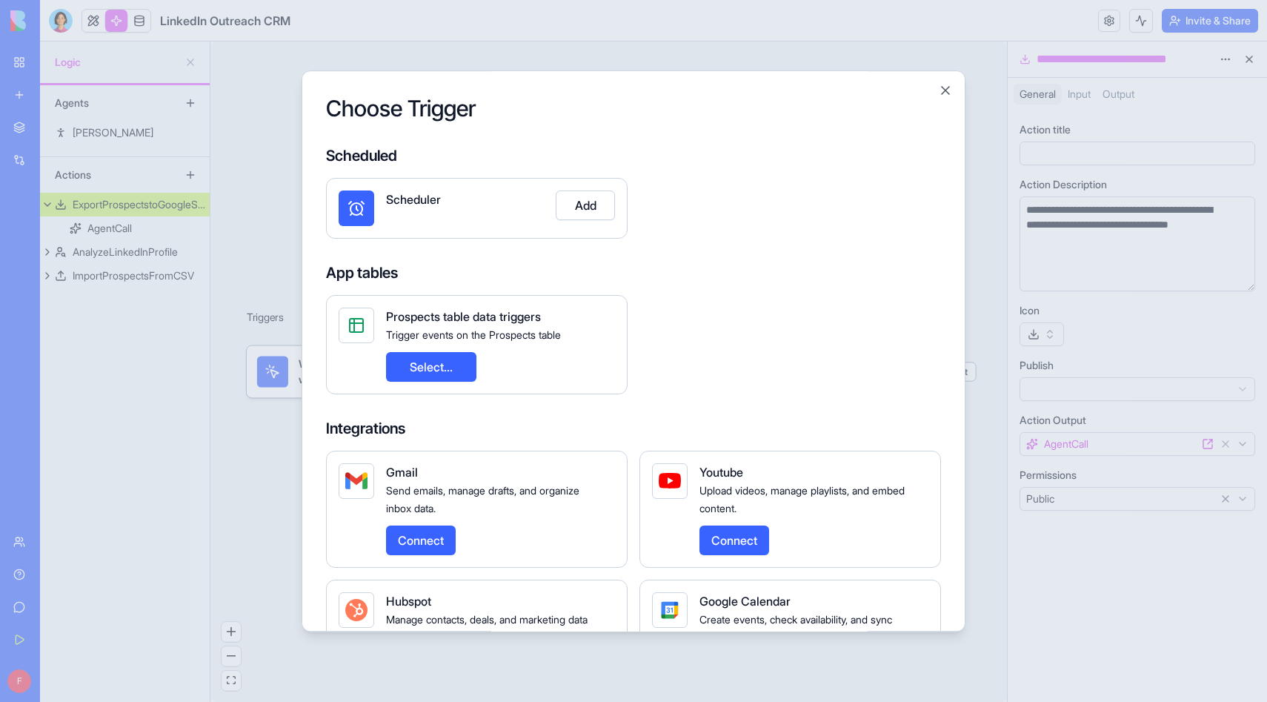
scroll to position [347, 0]
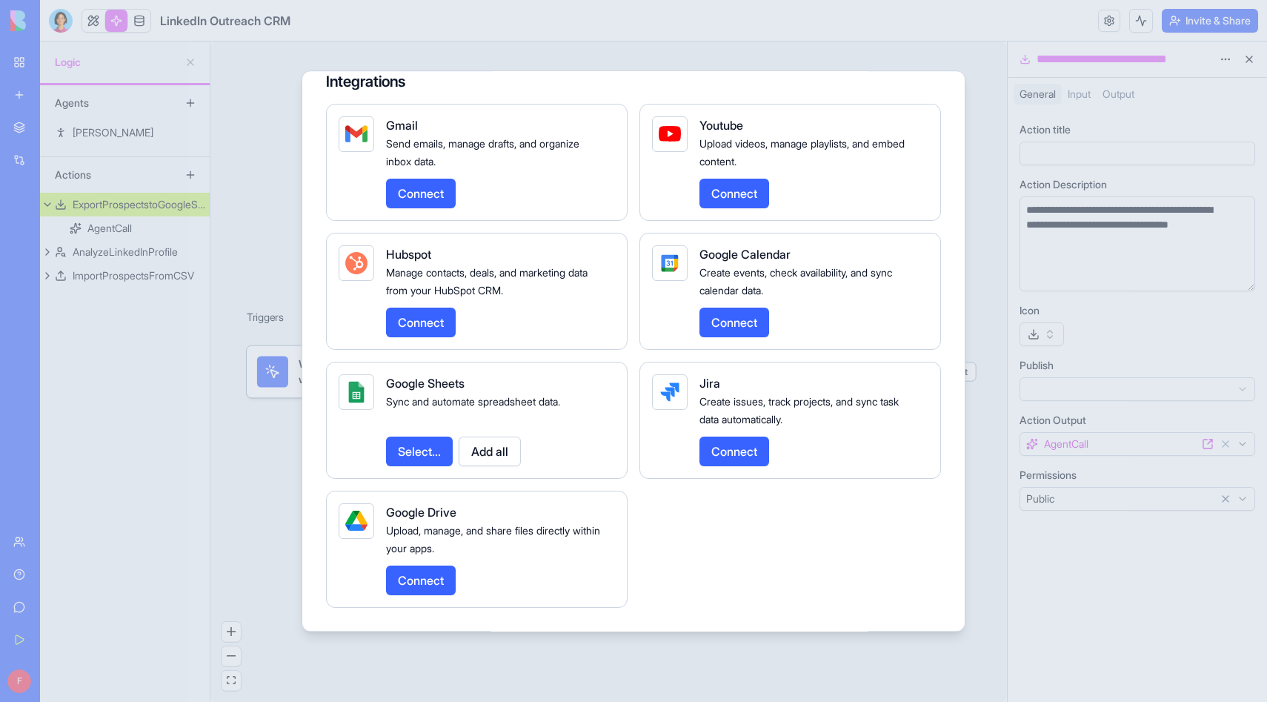
click at [919, 46] on div at bounding box center [633, 351] width 1267 height 702
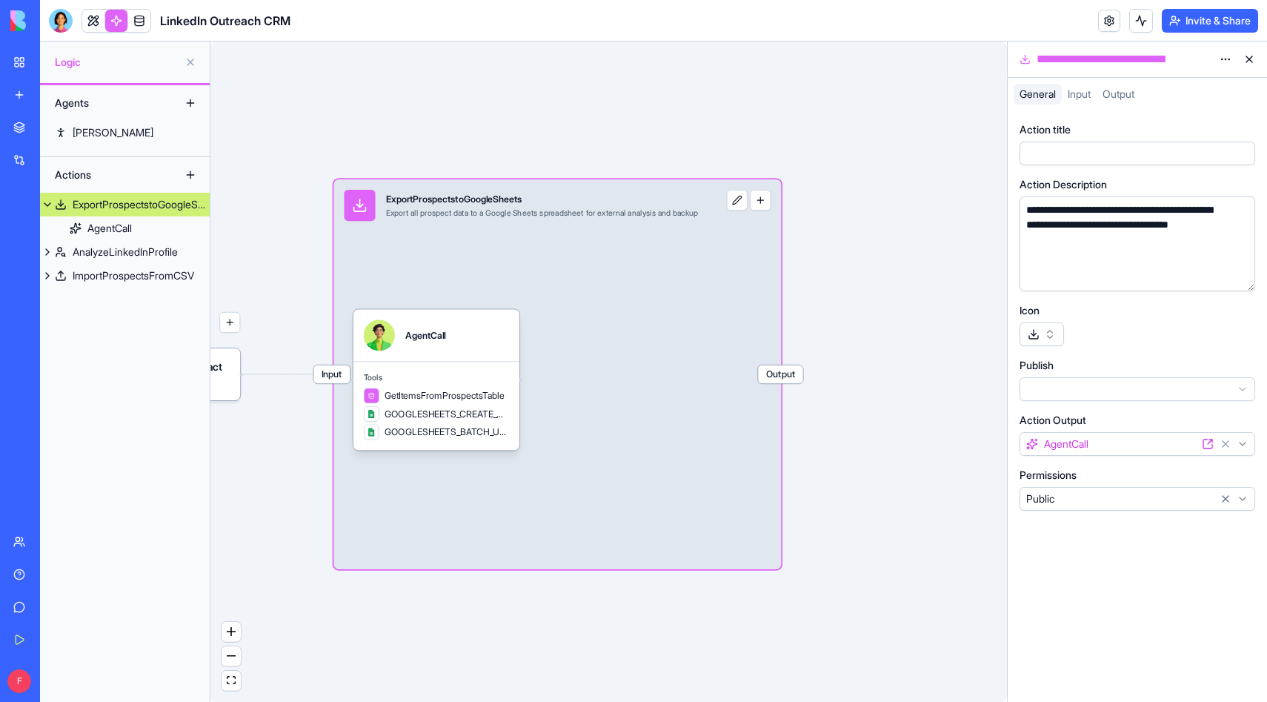
click at [1084, 92] on span "Input" at bounding box center [1079, 93] width 23 height 13
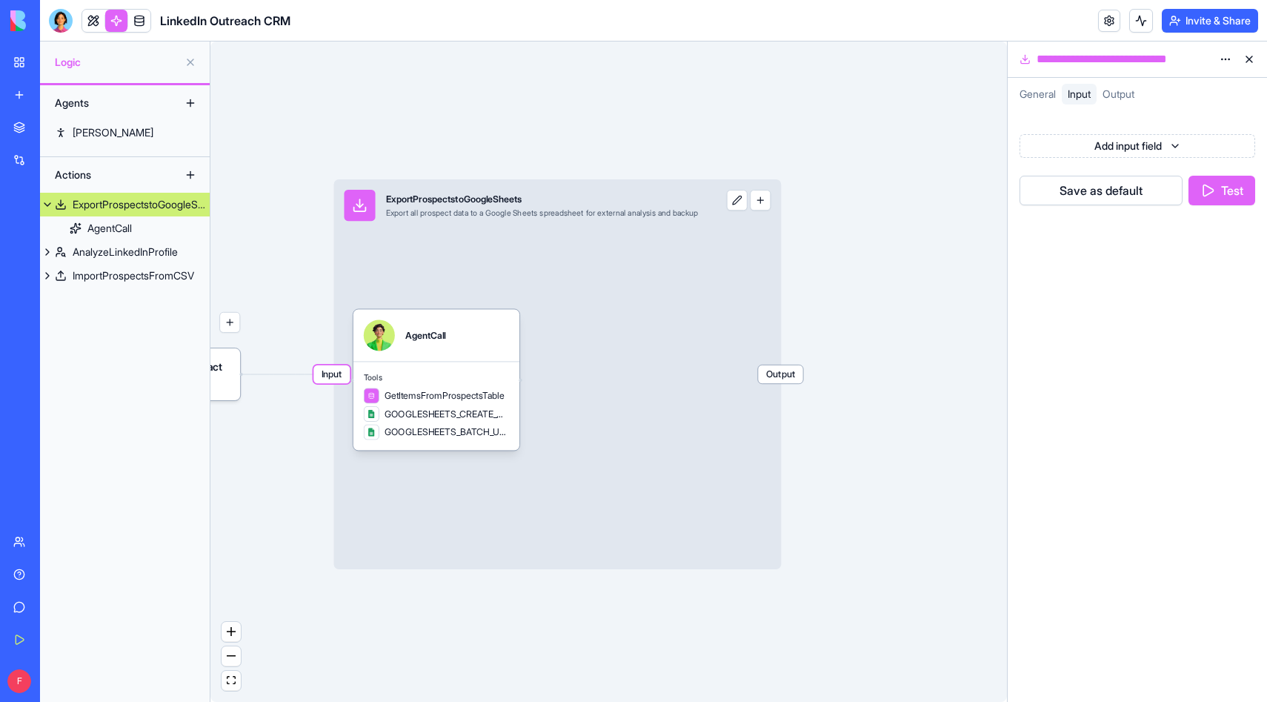
click at [1128, 149] on html "**********" at bounding box center [633, 351] width 1267 height 702
click at [1114, 90] on span "Output" at bounding box center [1119, 93] width 32 height 13
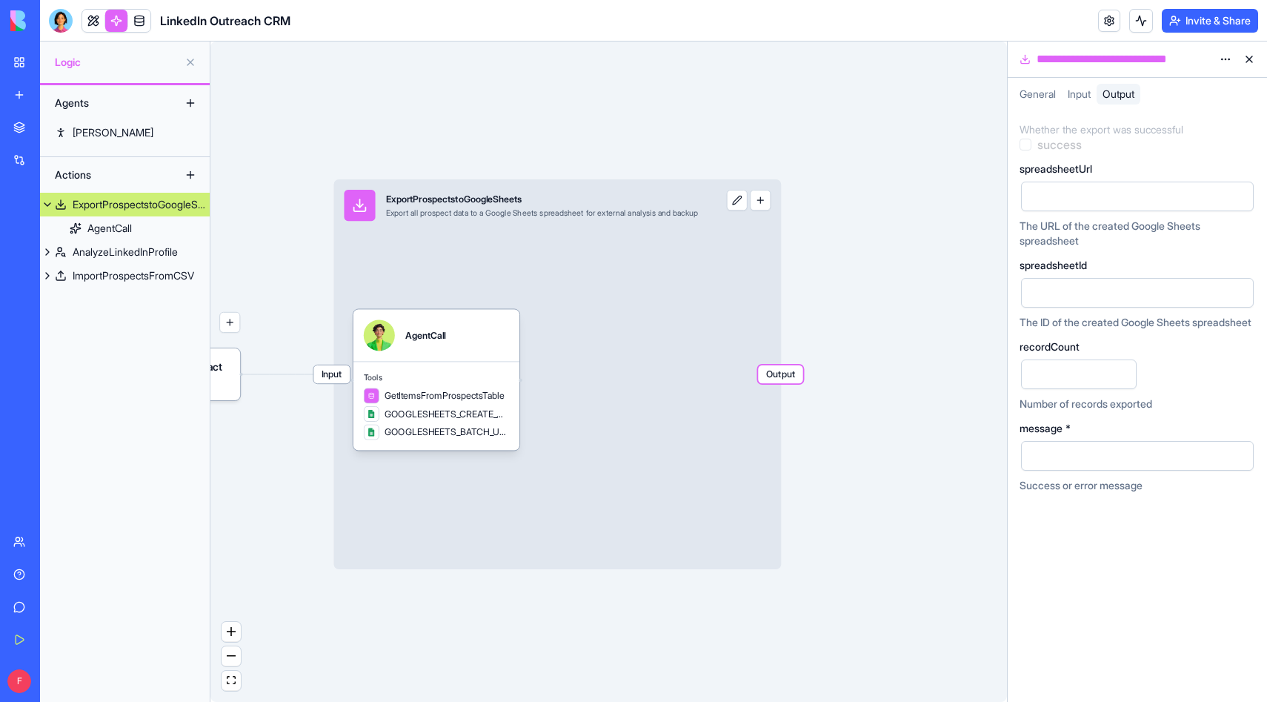
click at [700, 398] on div "Input ExportProspectstoGoogleSheets Export all prospect data to a Google Sheets…" at bounding box center [557, 374] width 448 height 390
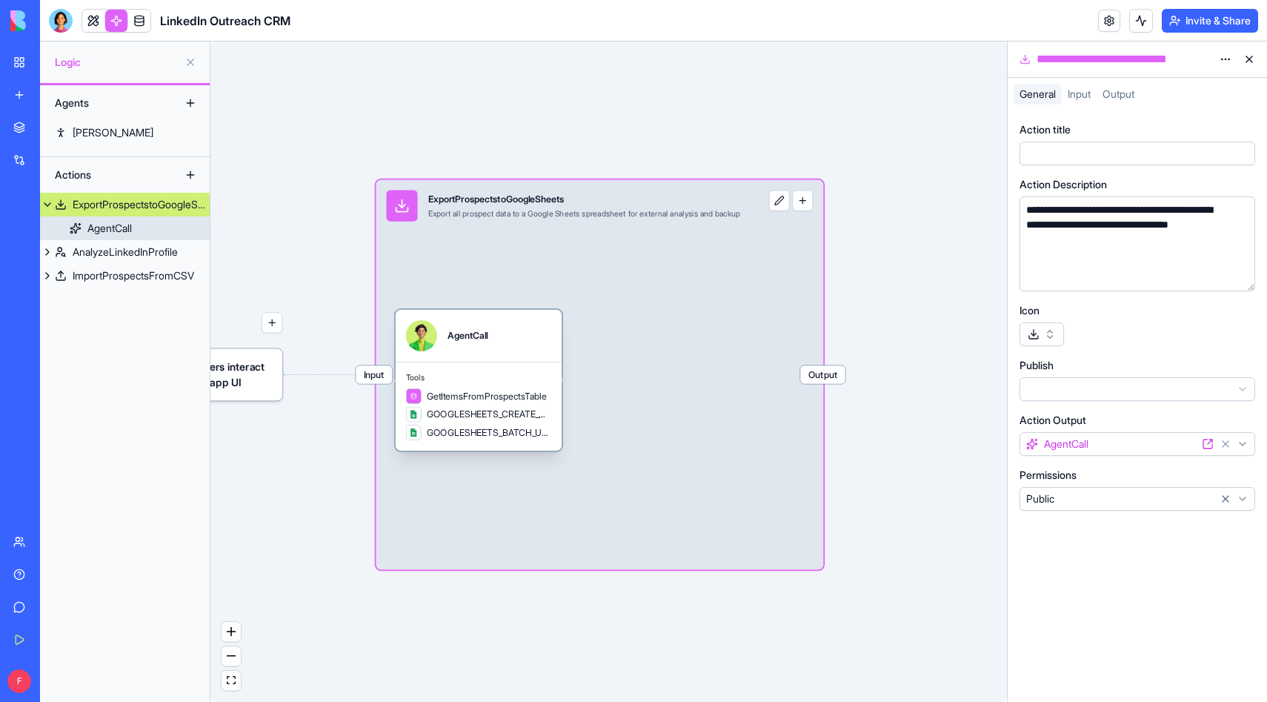
click at [488, 356] on div "AgentCall" at bounding box center [479, 336] width 166 height 52
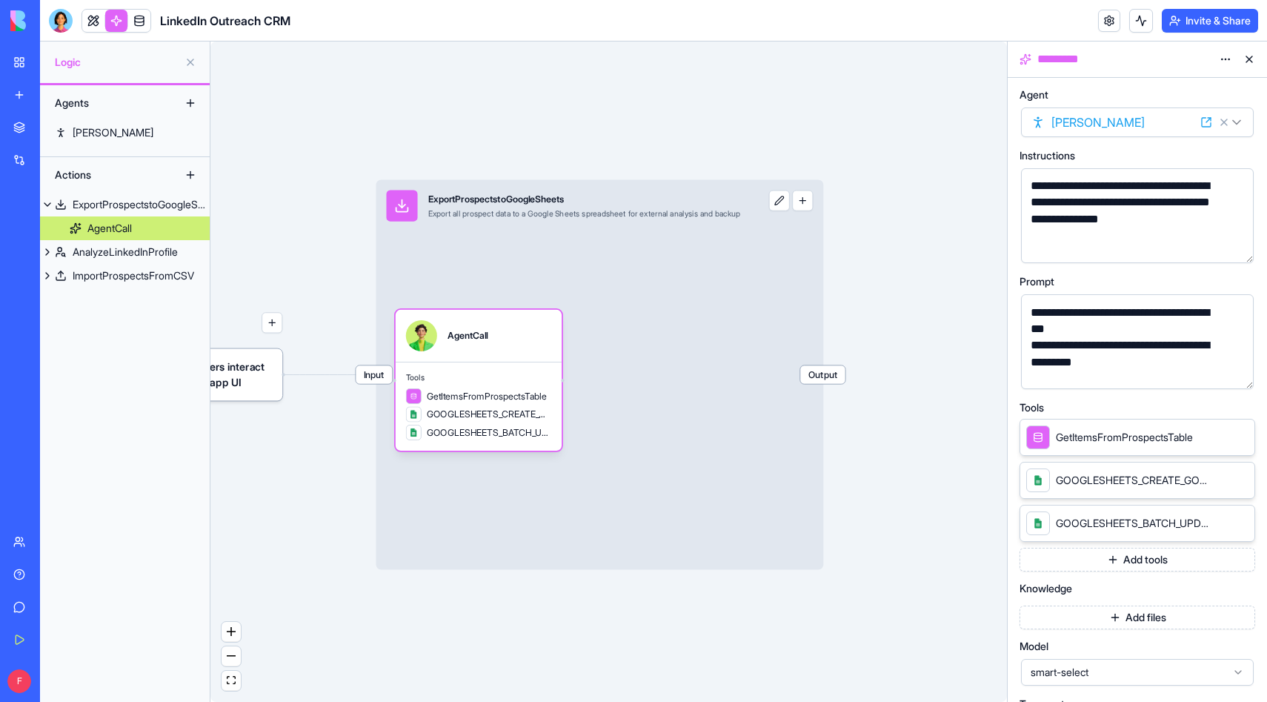
scroll to position [295, 0]
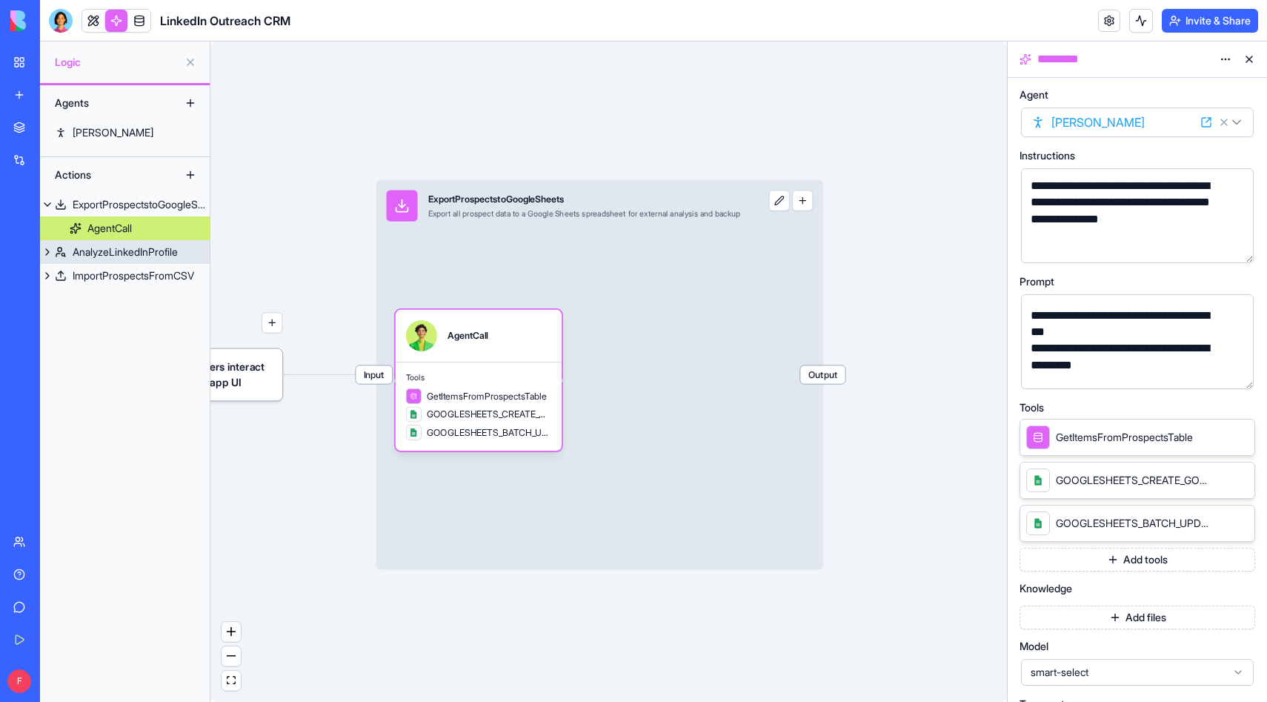
click at [114, 258] on div "AnalyzeLinkedInProfile" at bounding box center [125, 252] width 105 height 15
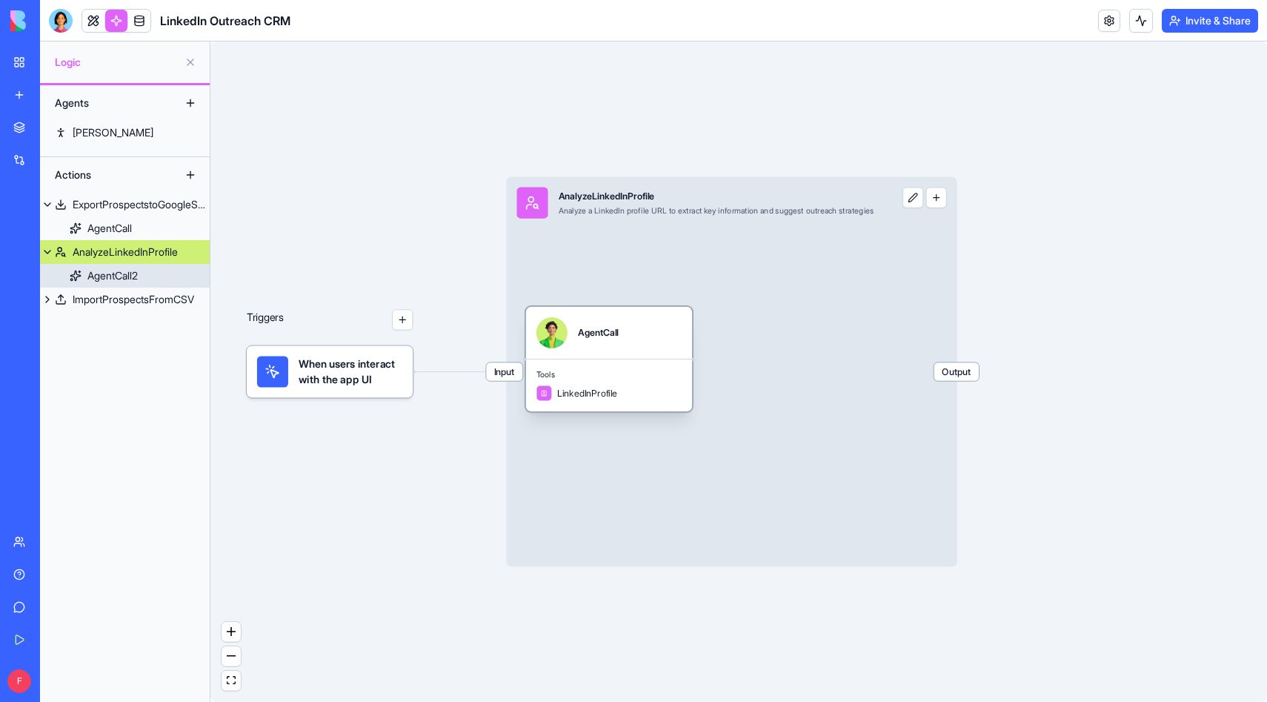
click at [133, 276] on div "AgentCall2" at bounding box center [112, 275] width 50 height 15
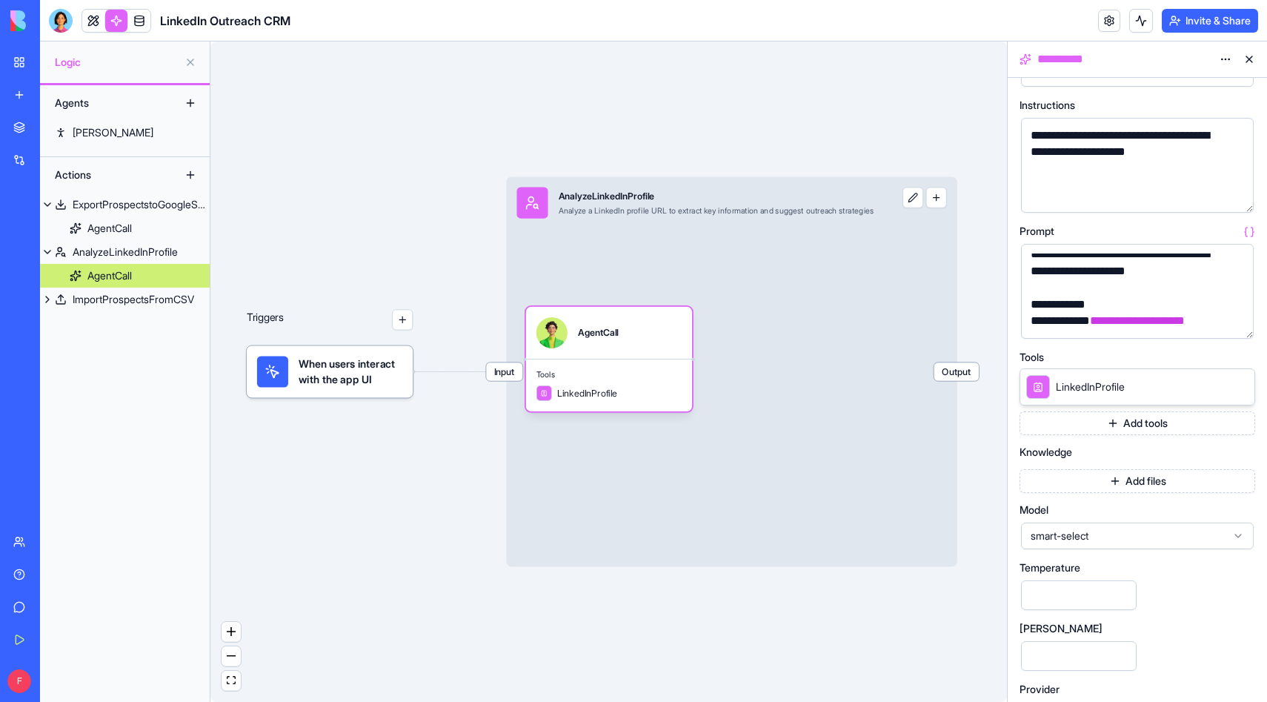
scroll to position [90, 0]
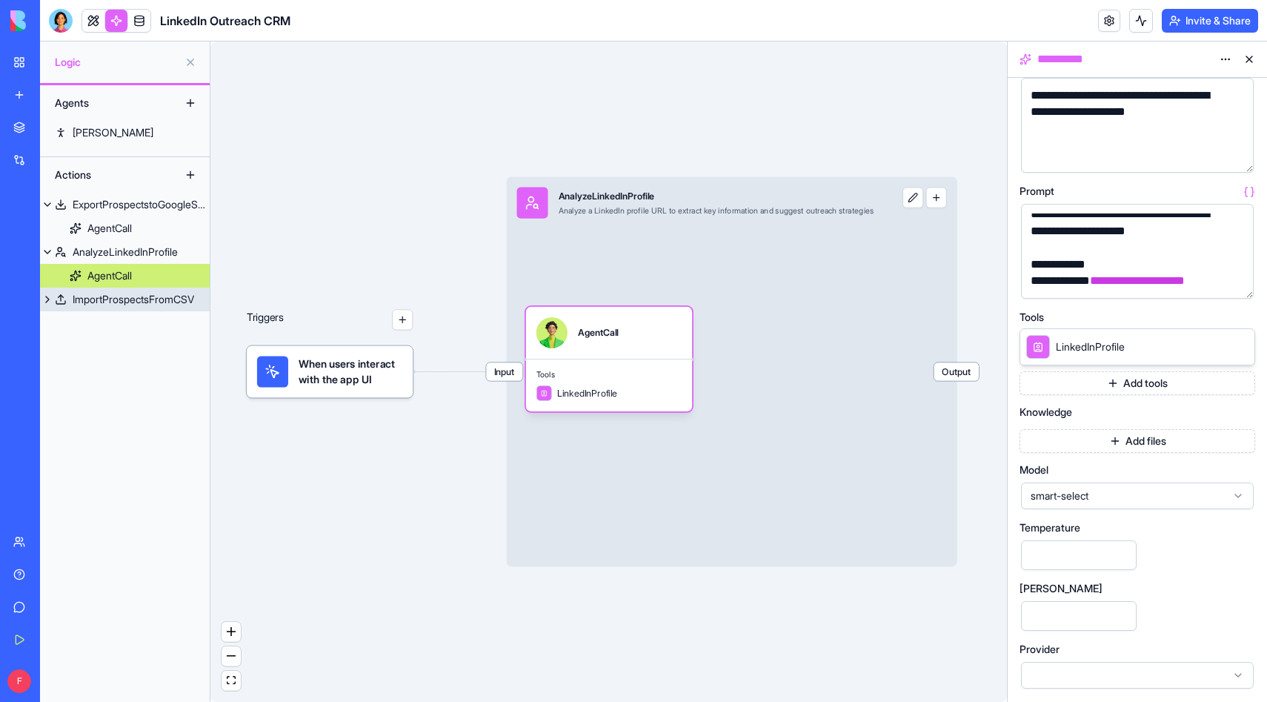
click at [111, 305] on div "ImportProspectsFromCSV" at bounding box center [134, 299] width 122 height 15
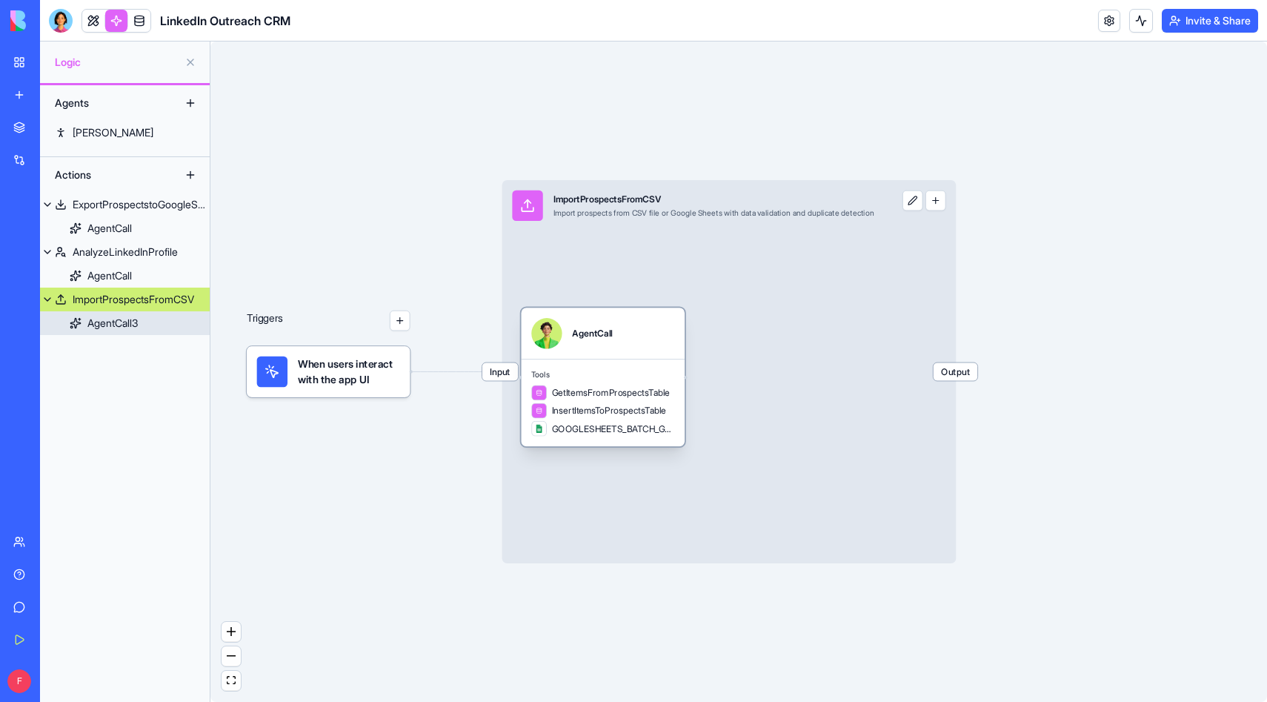
click at [149, 321] on link "AgentCall3" at bounding box center [125, 323] width 170 height 24
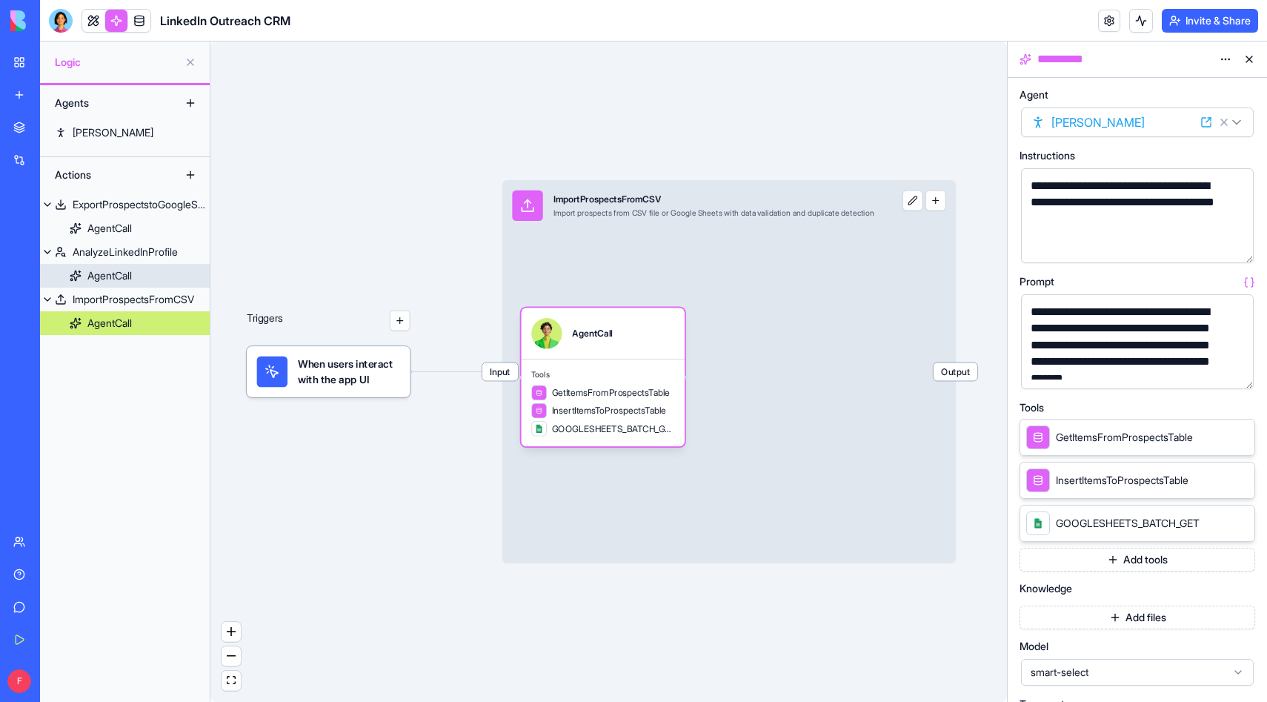
click at [113, 268] on link "AgentCall" at bounding box center [125, 276] width 170 height 24
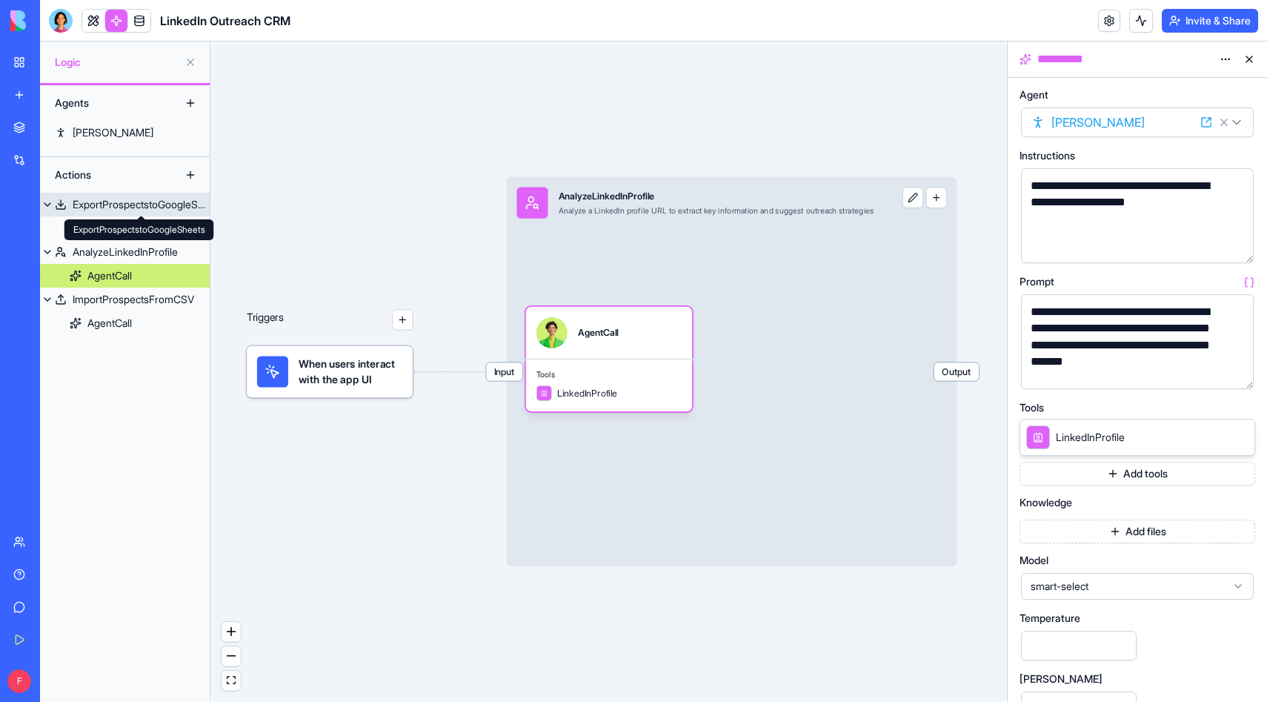
click at [127, 226] on div "ExportProspectstoGoogleSheets ExportProspectstoGoogleSheets" at bounding box center [139, 229] width 150 height 21
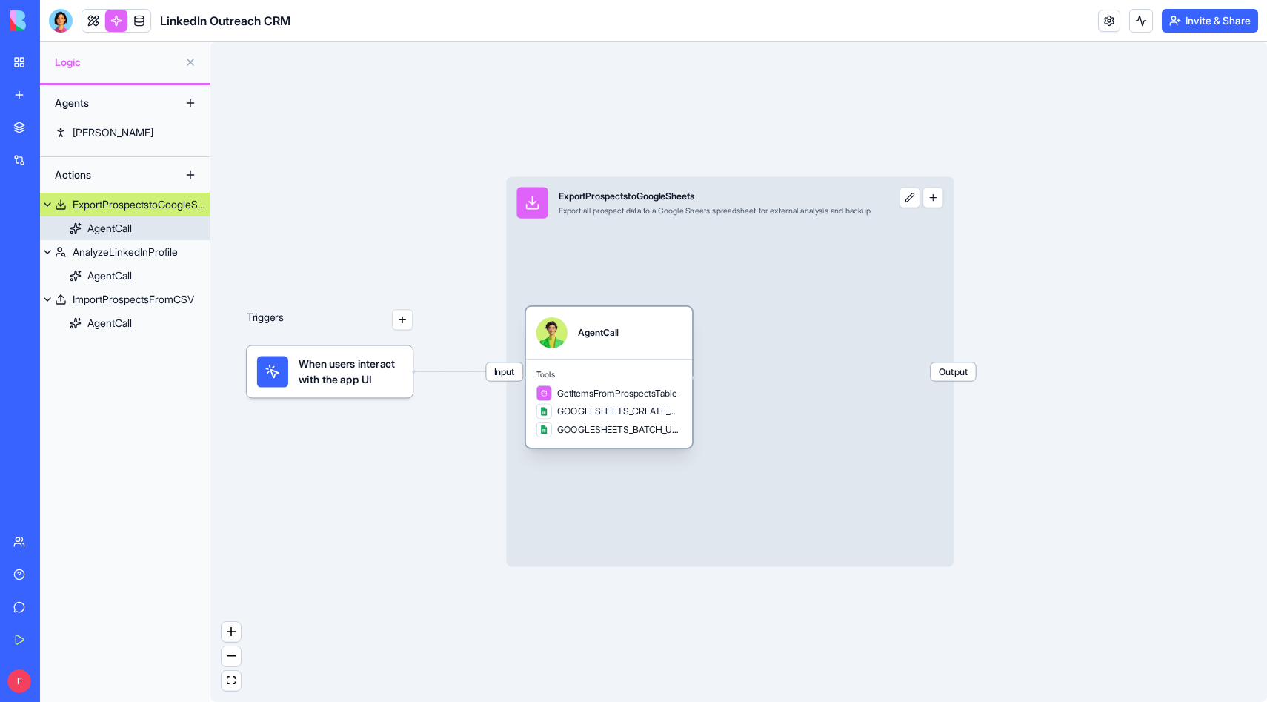
click at [115, 234] on div "AgentCall" at bounding box center [109, 228] width 44 height 15
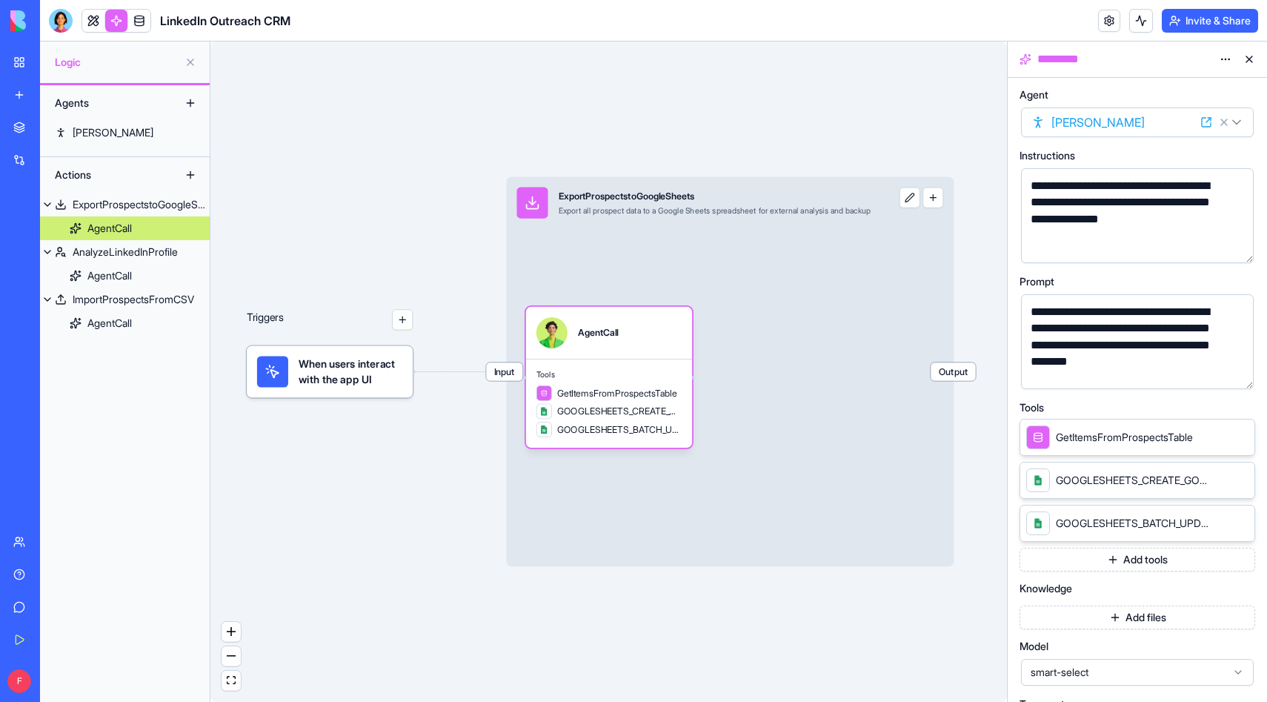
click at [843, 85] on div "Triggers When users interact with the app UI Input ExportProspectstoGoogleSheet…" at bounding box center [608, 372] width 797 height 660
click at [16, 64] on link "My Workspace" at bounding box center [33, 62] width 59 height 30
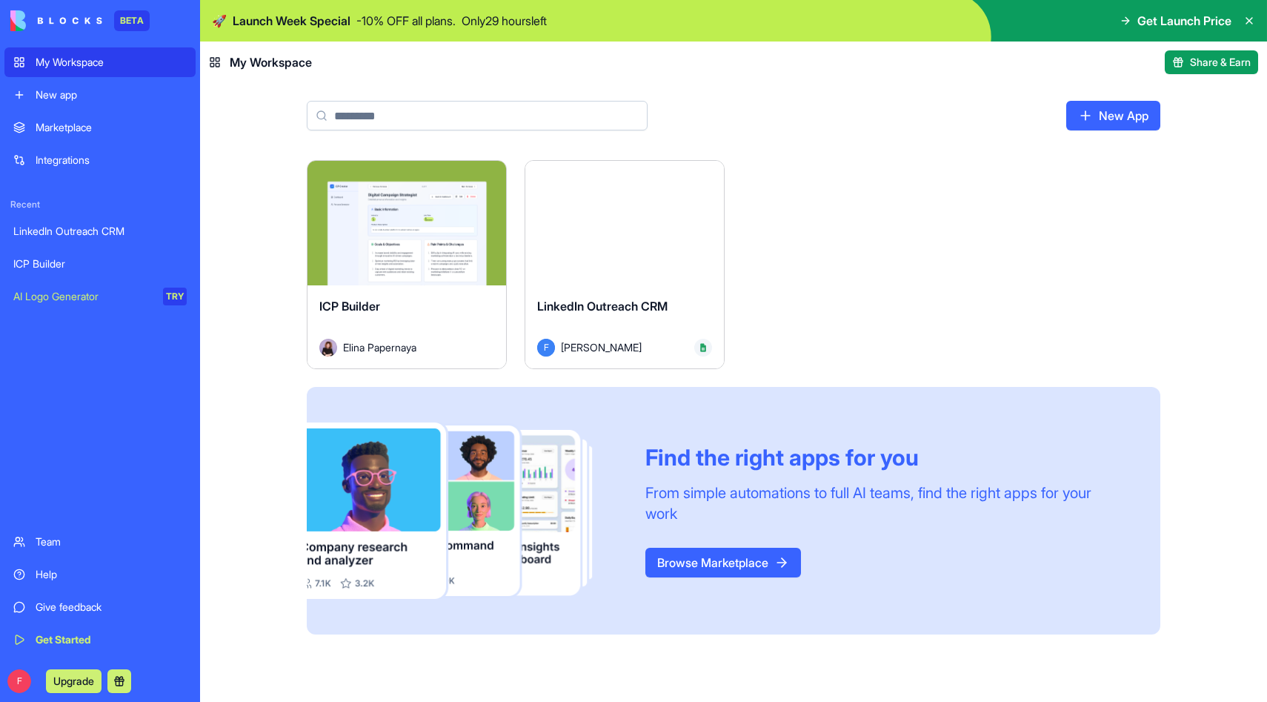
click at [647, 269] on div "Launch" at bounding box center [624, 223] width 199 height 125
